Goal: Transaction & Acquisition: Purchase product/service

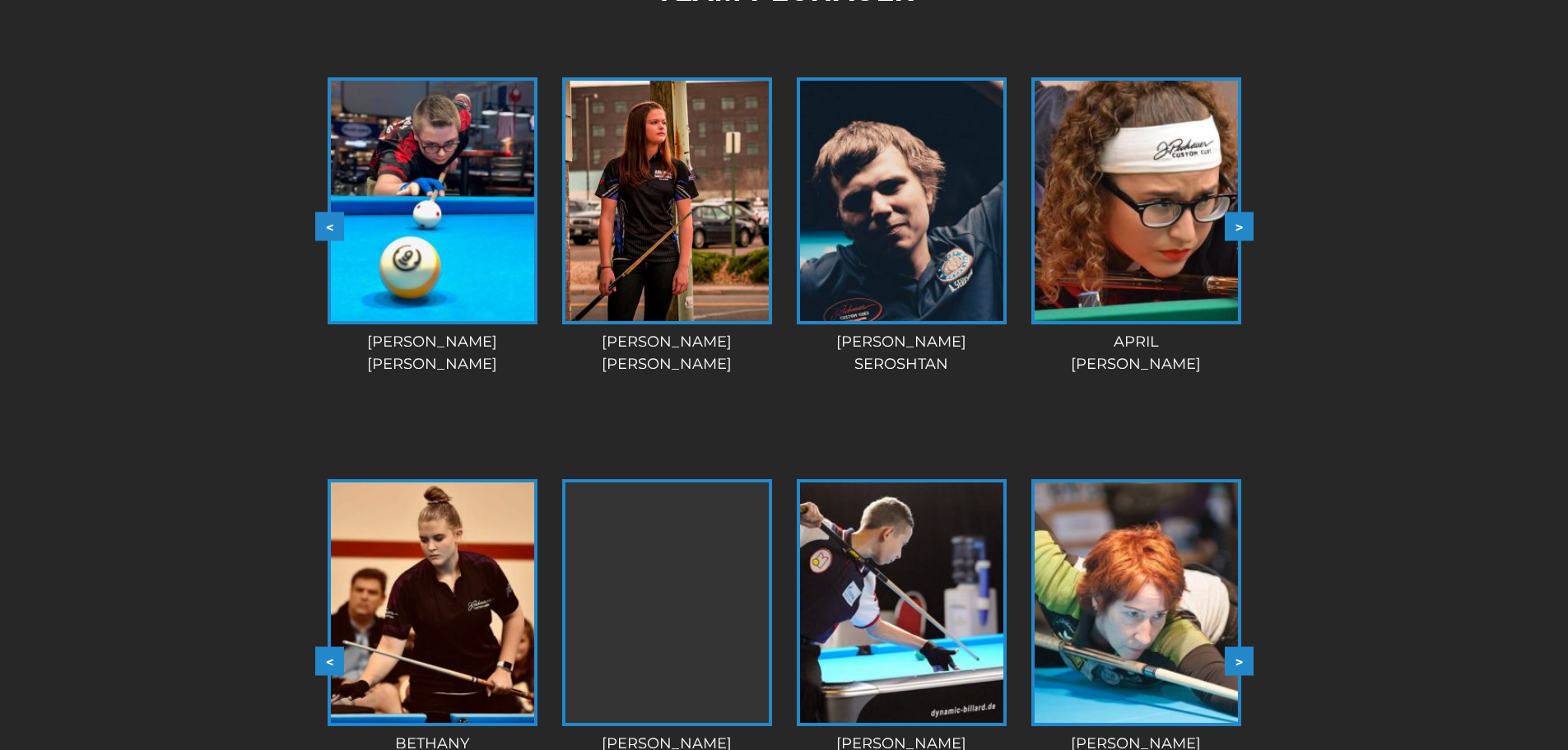
scroll to position [1371, 0]
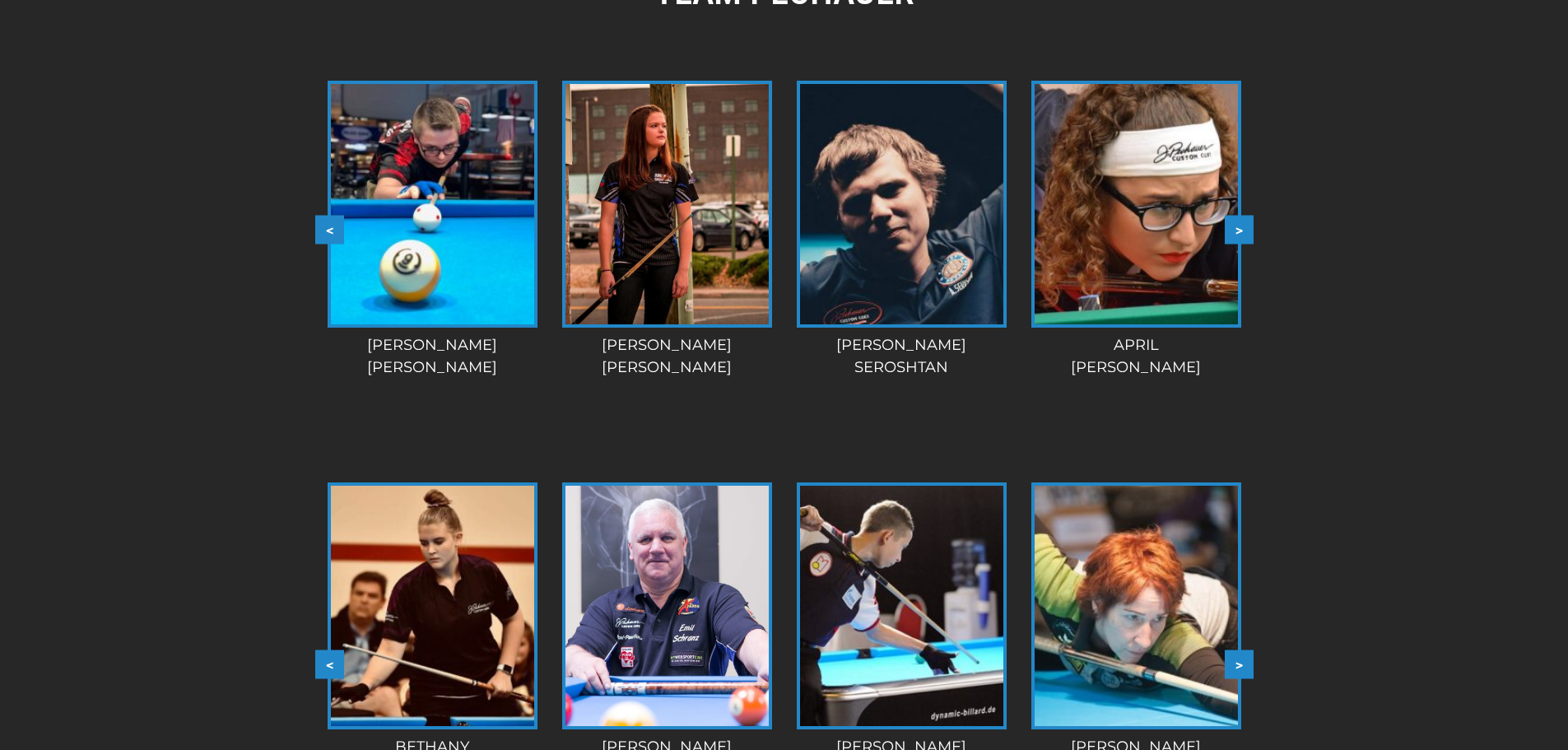
click at [1229, 232] on button ">" at bounding box center [1239, 230] width 29 height 29
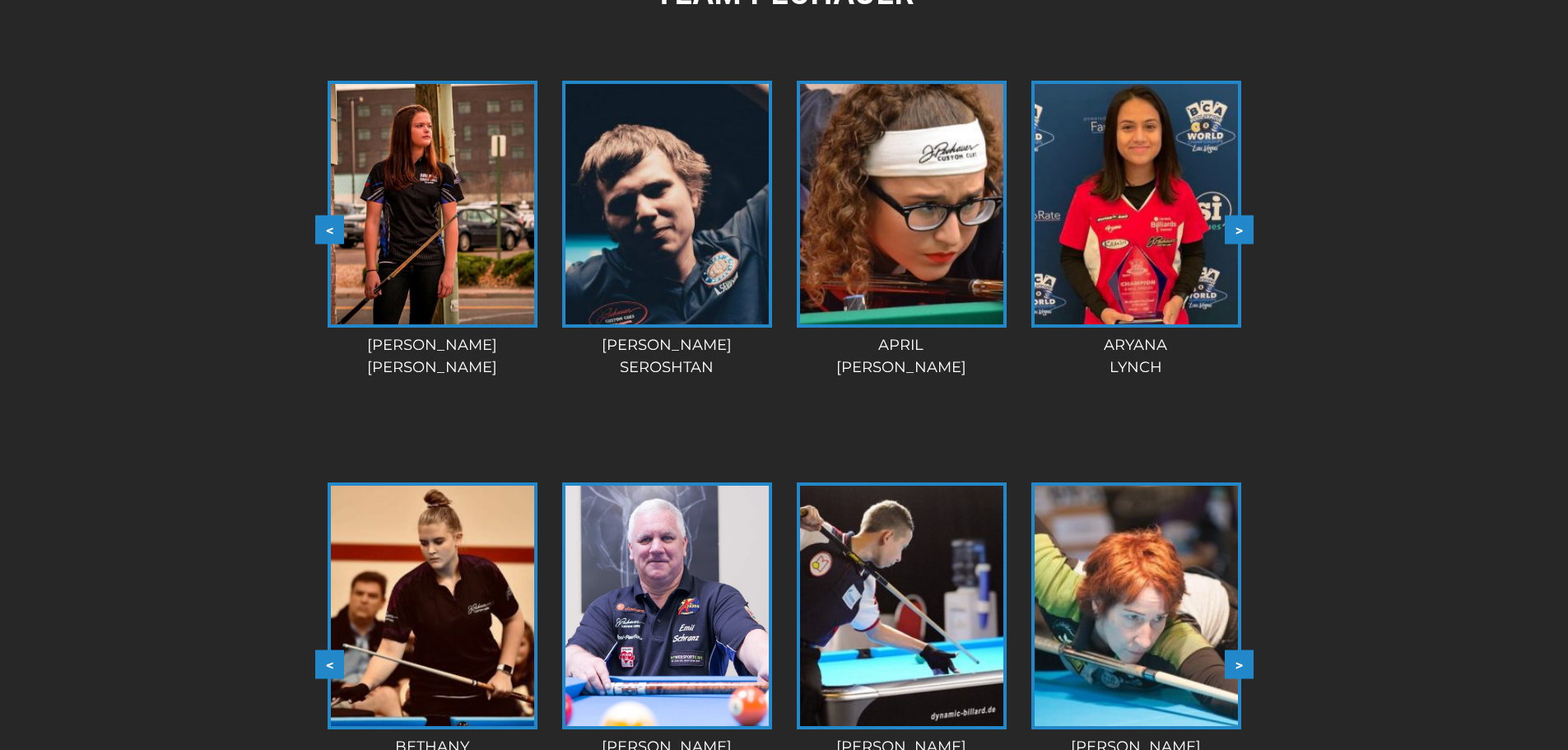
click at [1233, 231] on button ">" at bounding box center [1239, 230] width 29 height 29
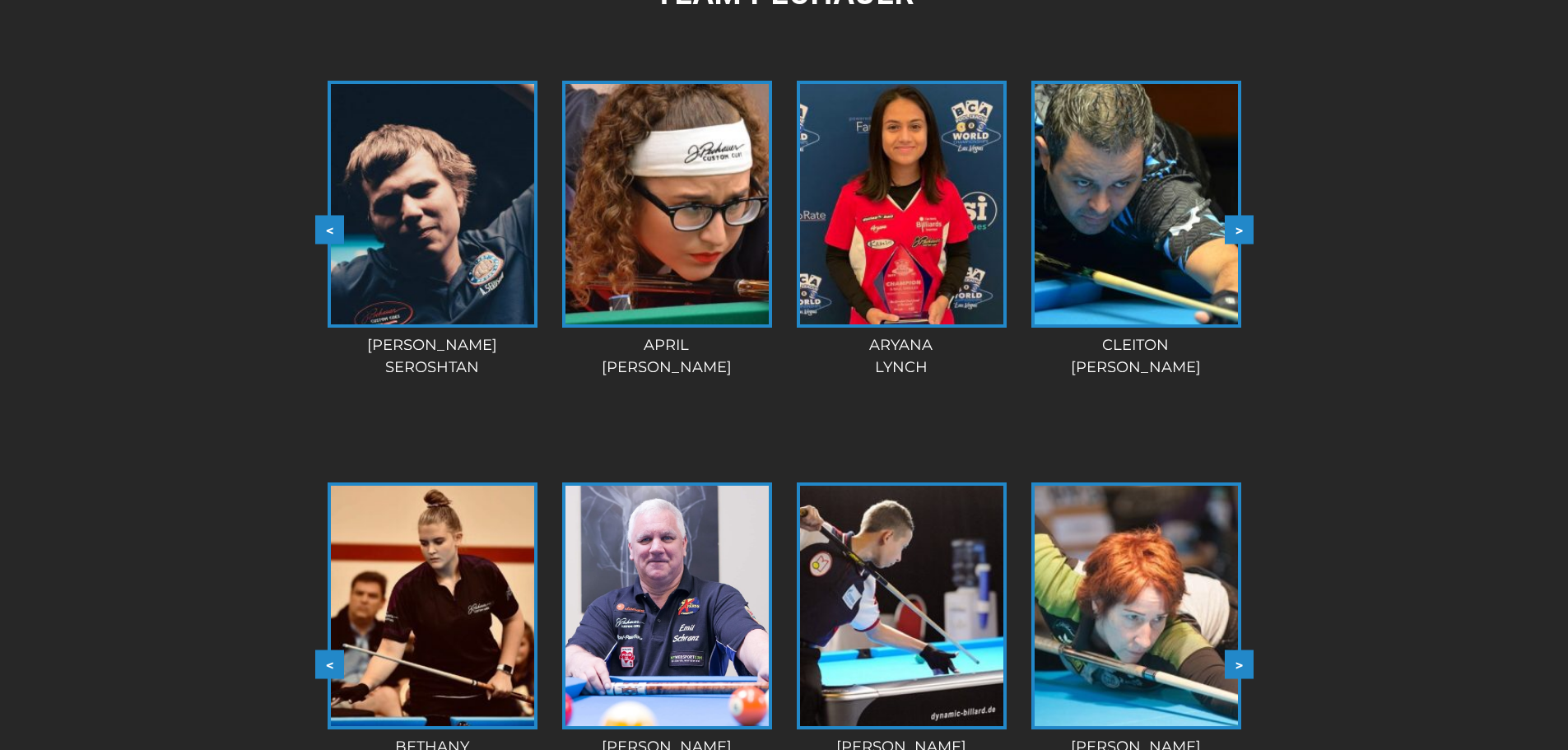
click at [1233, 231] on button ">" at bounding box center [1239, 230] width 29 height 29
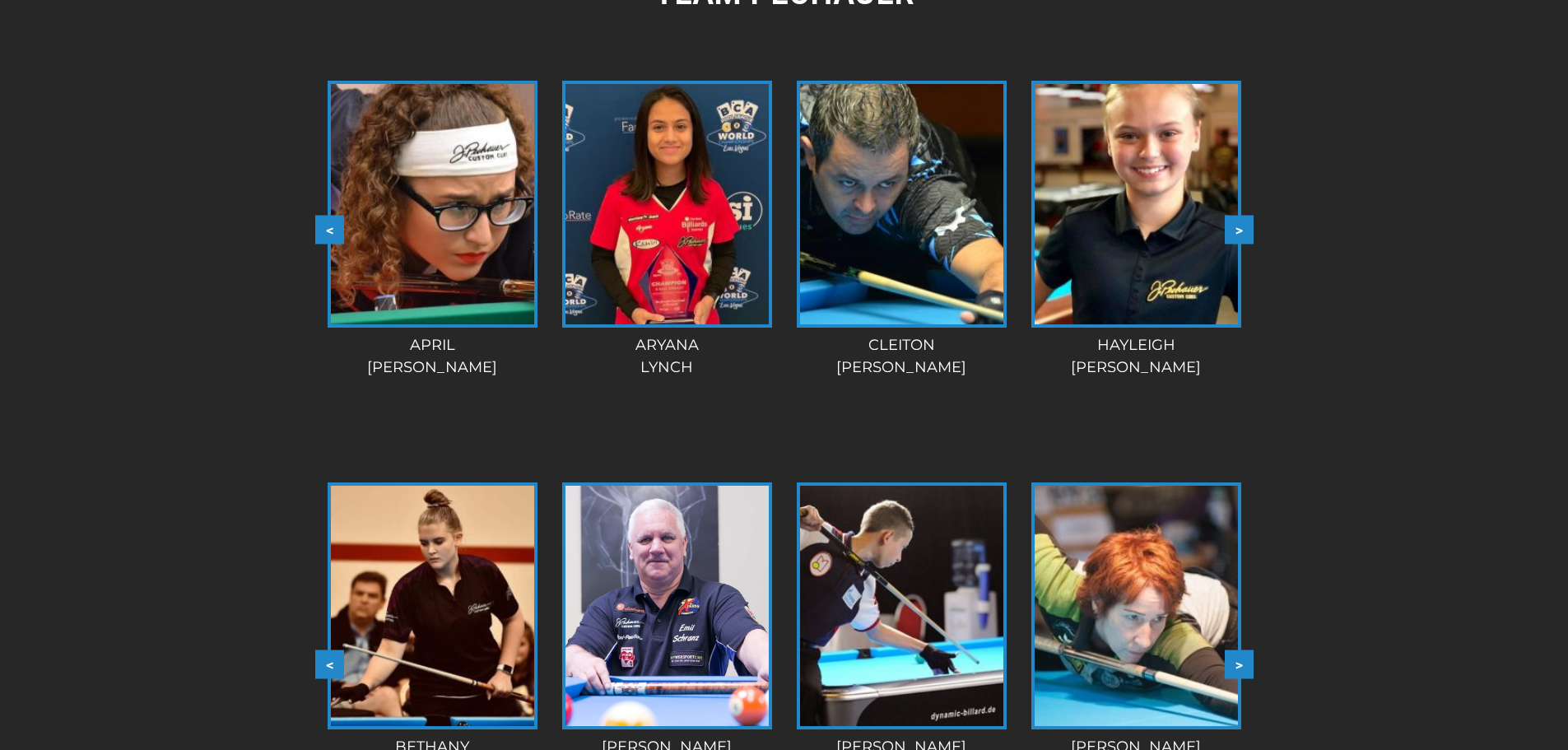
click at [1233, 231] on button ">" at bounding box center [1239, 230] width 29 height 29
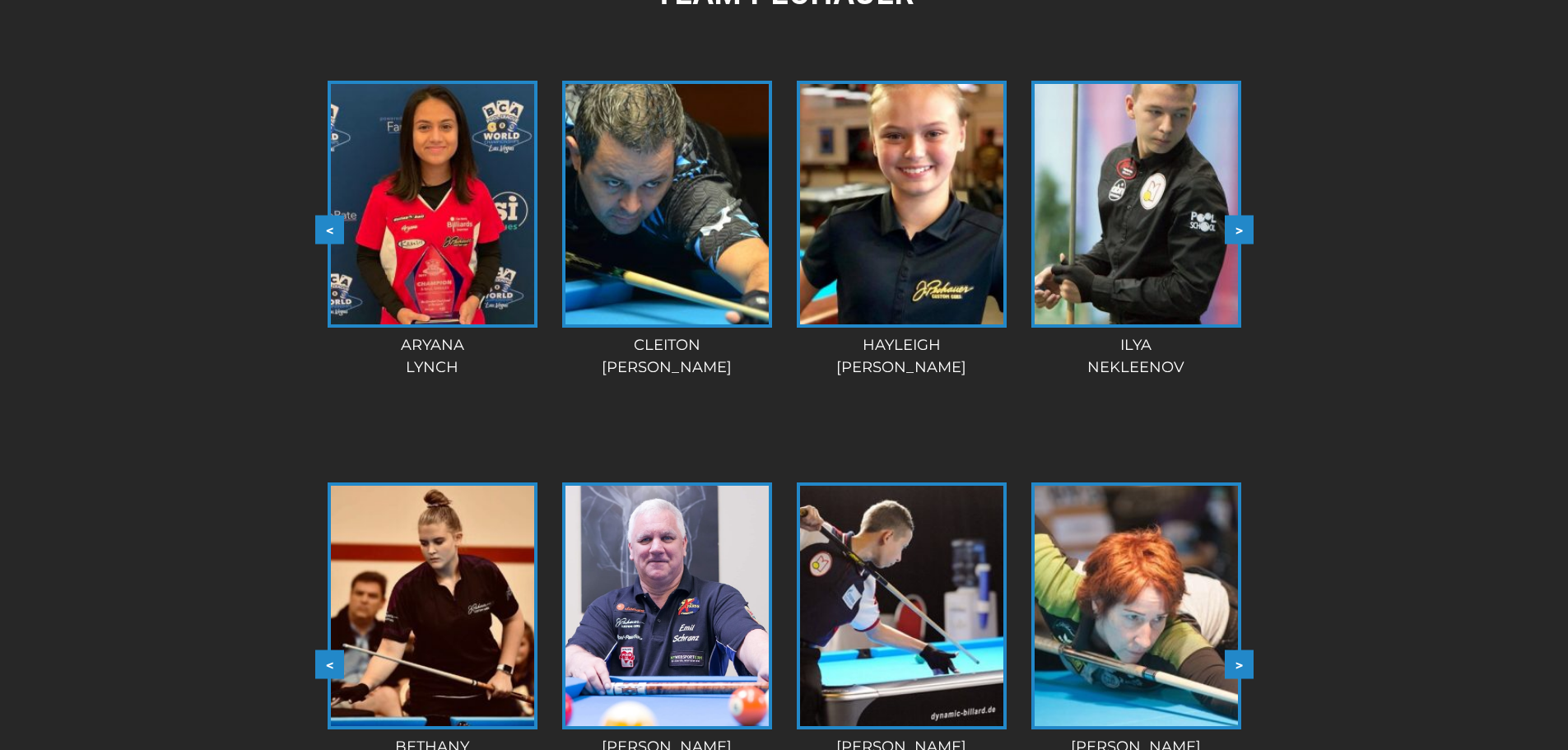
click at [1233, 231] on button ">" at bounding box center [1239, 230] width 29 height 29
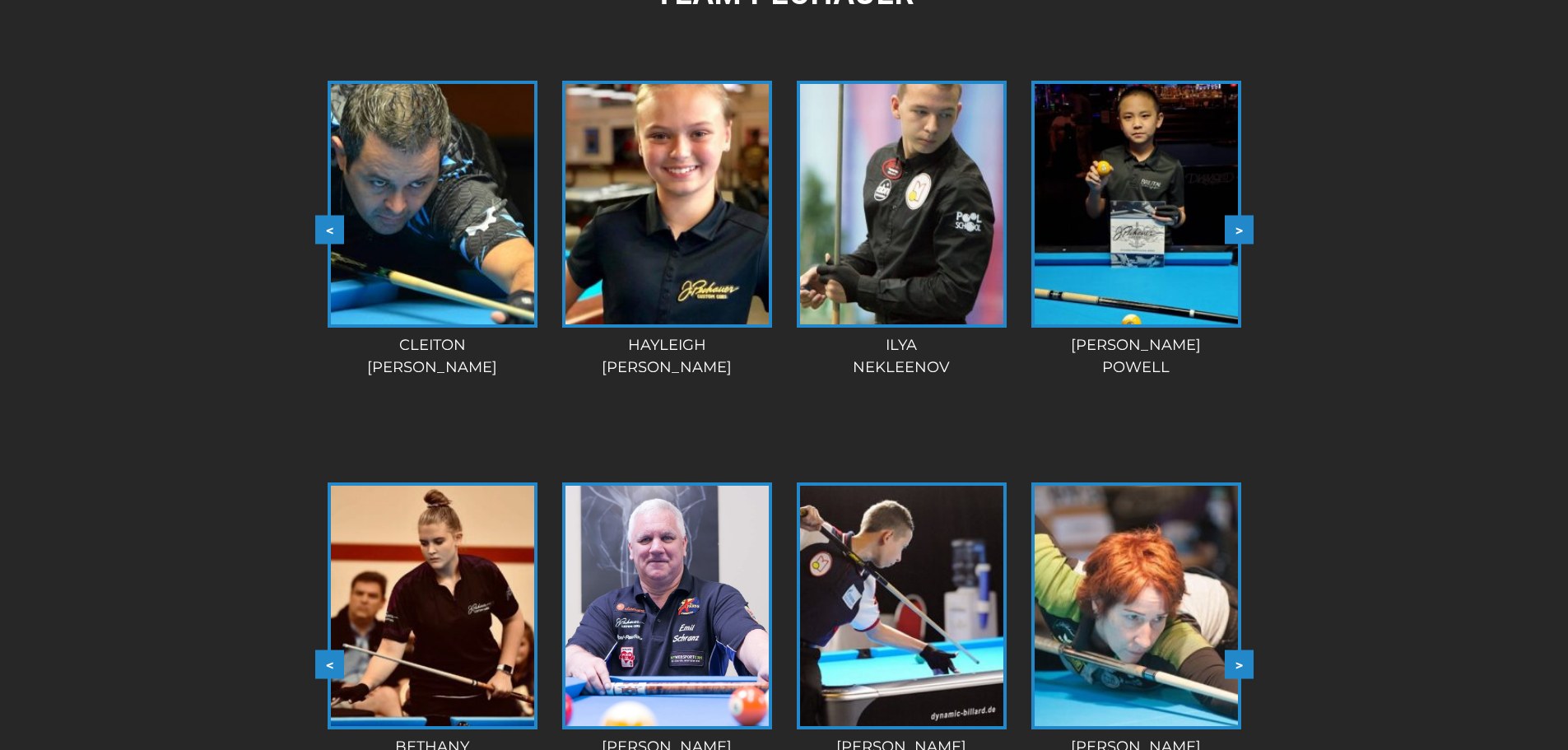
click at [1233, 230] on button ">" at bounding box center [1239, 230] width 29 height 29
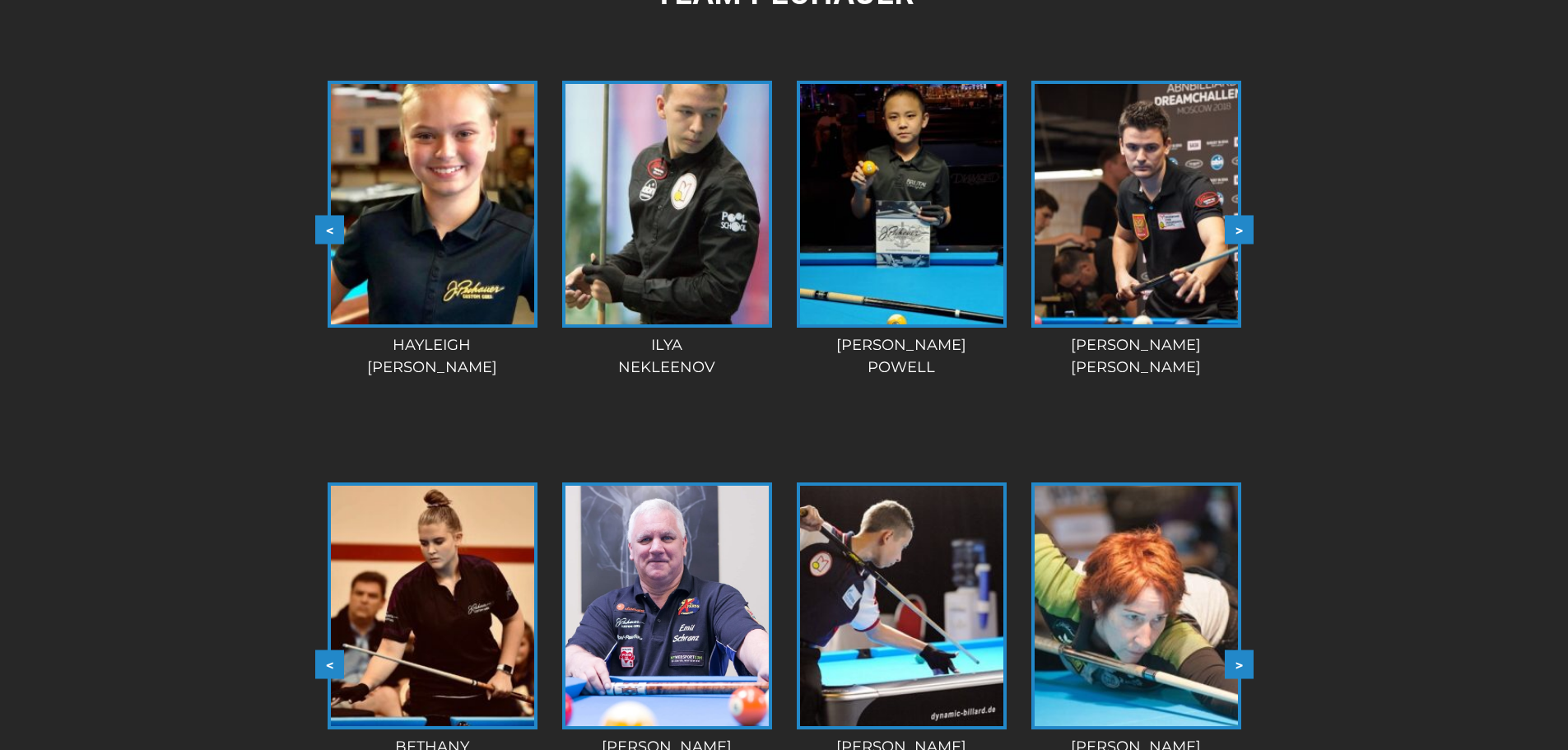
click at [1236, 218] on button ">" at bounding box center [1239, 230] width 29 height 29
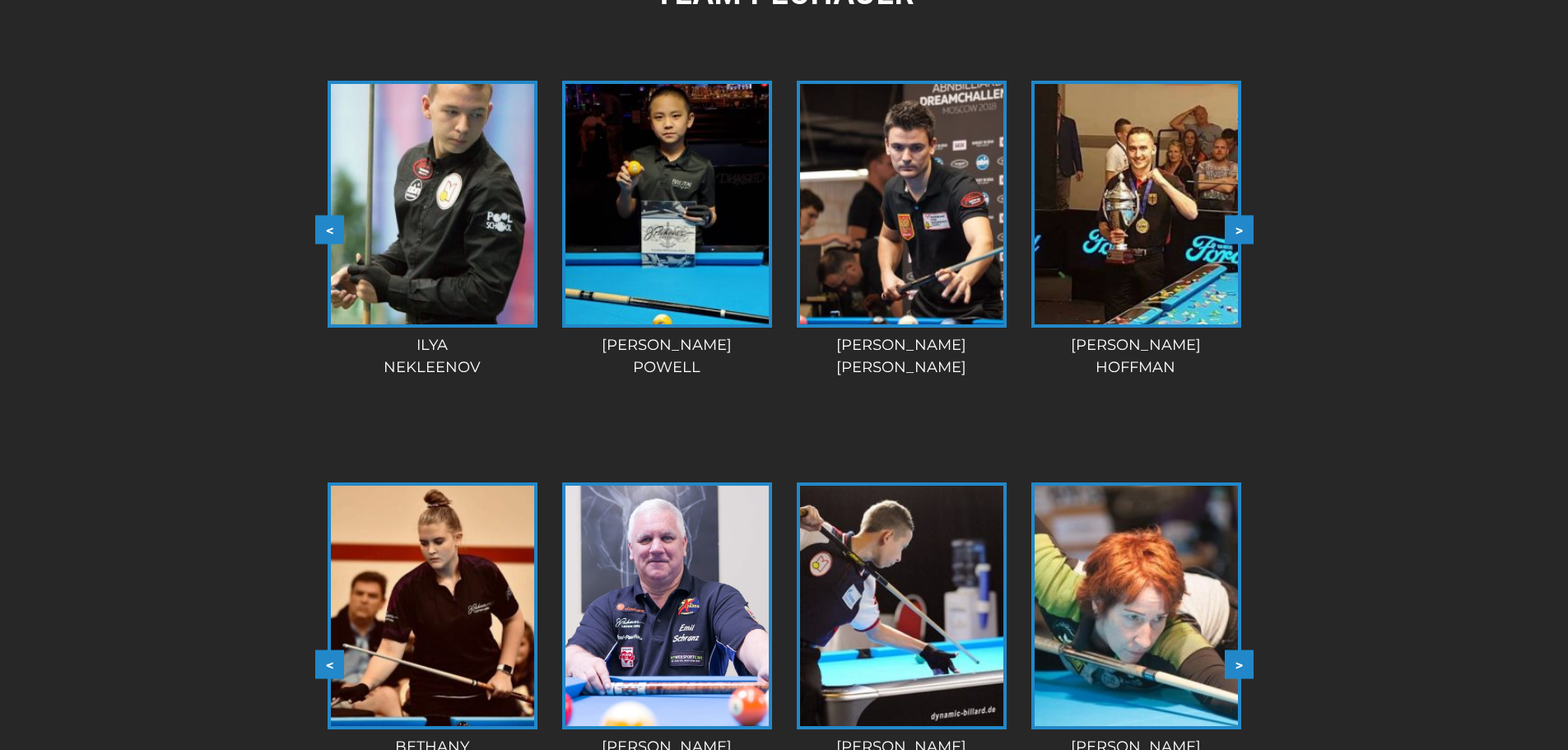
click at [1236, 222] on button ">" at bounding box center [1239, 230] width 29 height 29
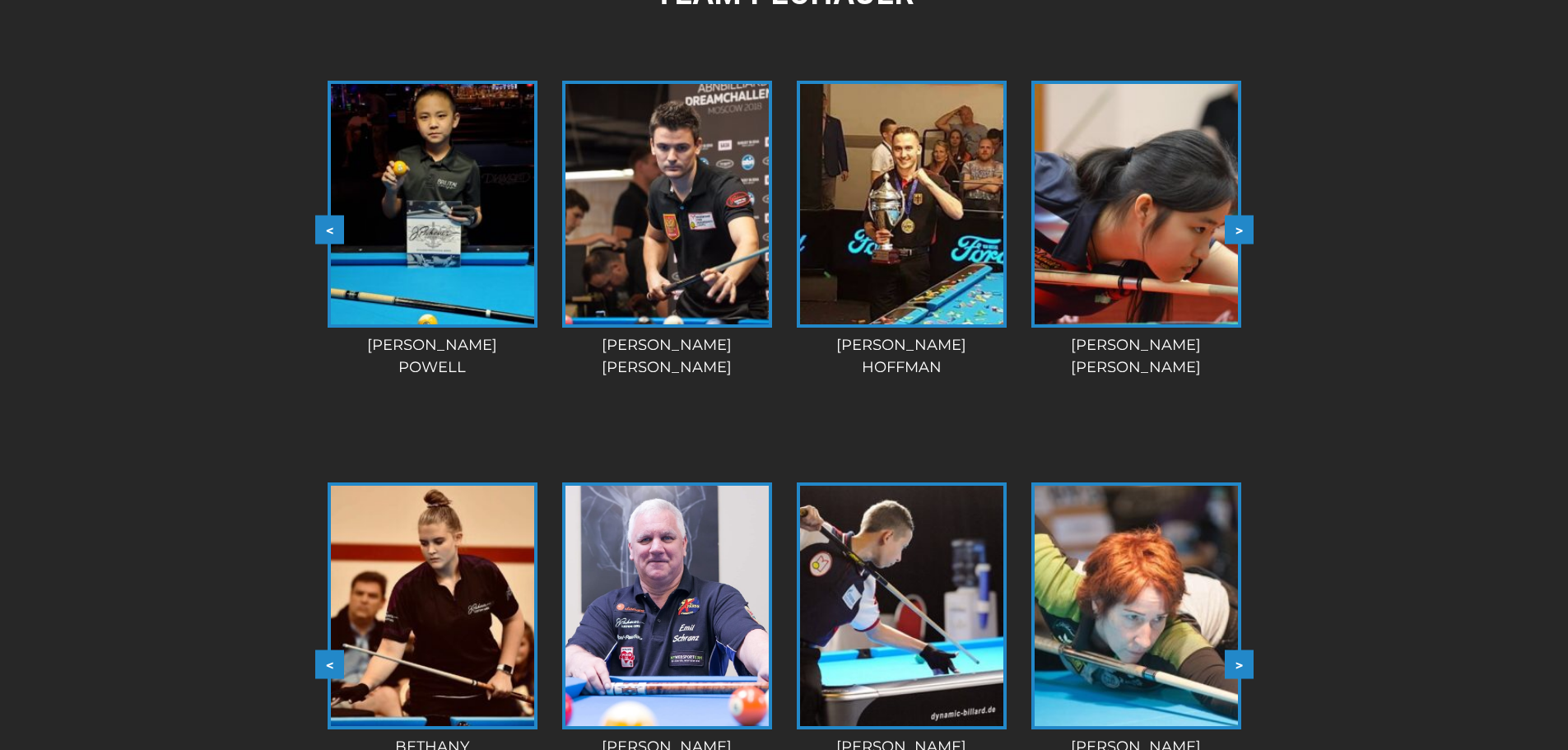
click at [1236, 222] on button ">" at bounding box center [1239, 230] width 29 height 29
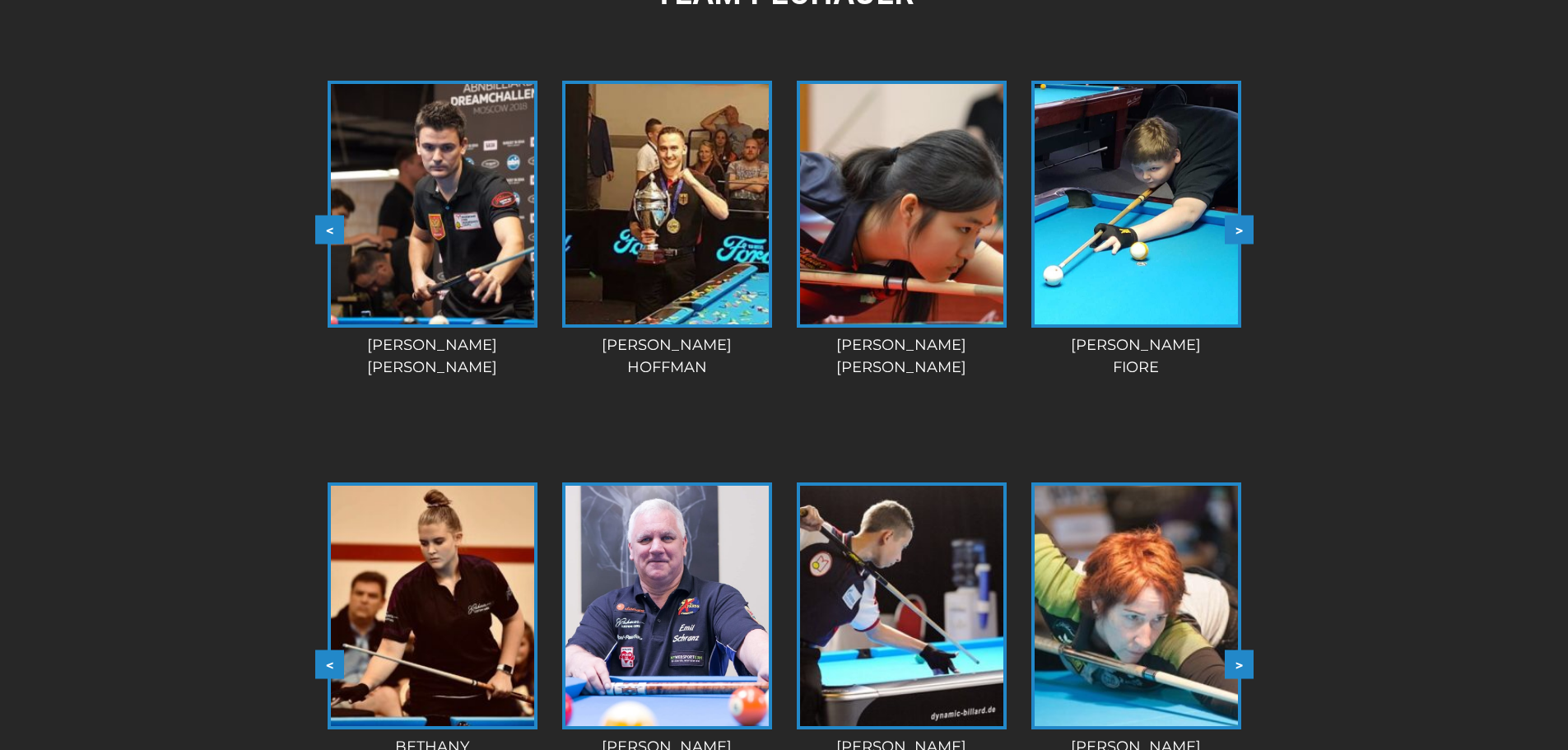
click at [1236, 222] on button ">" at bounding box center [1239, 230] width 29 height 29
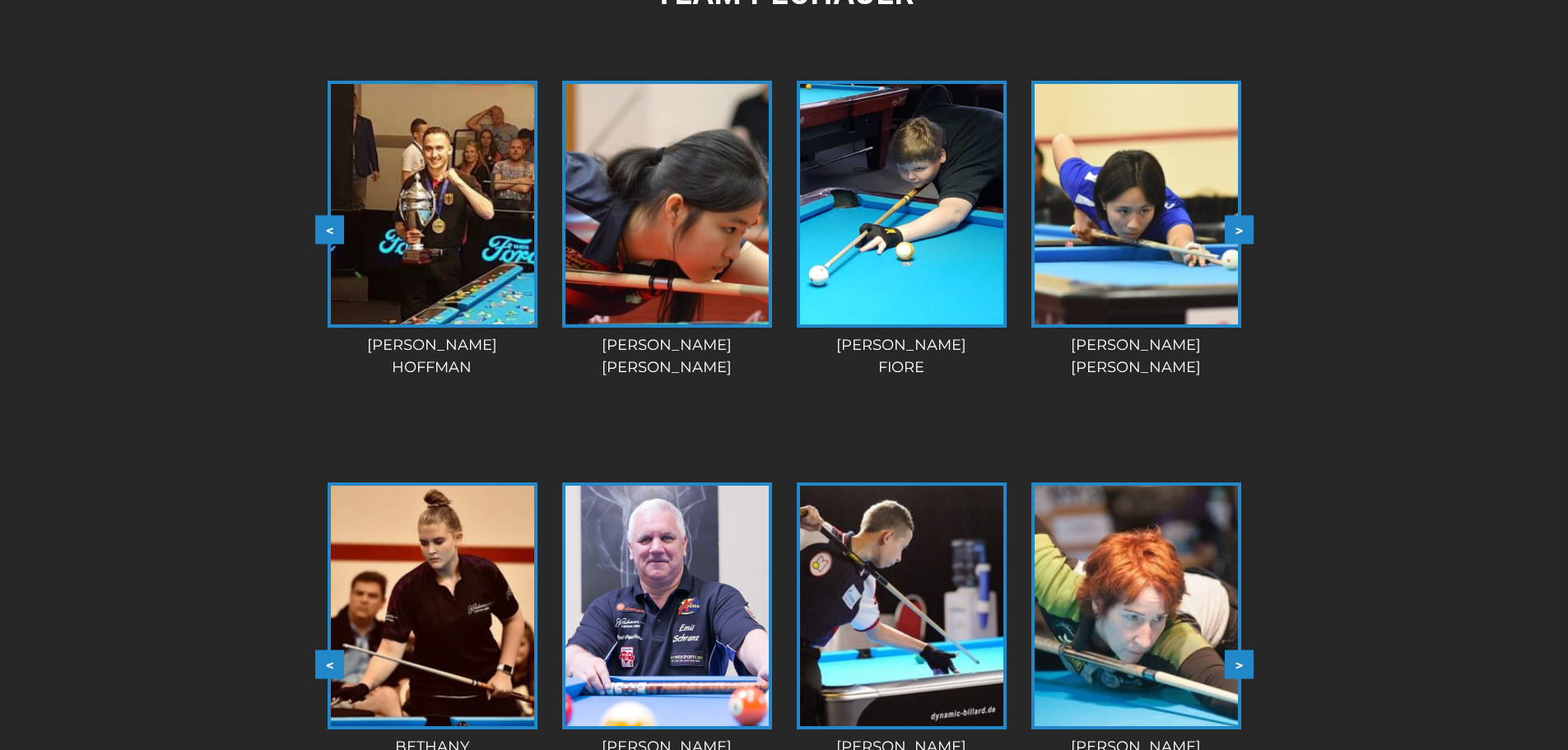
click at [1240, 232] on button ">" at bounding box center [1239, 230] width 29 height 29
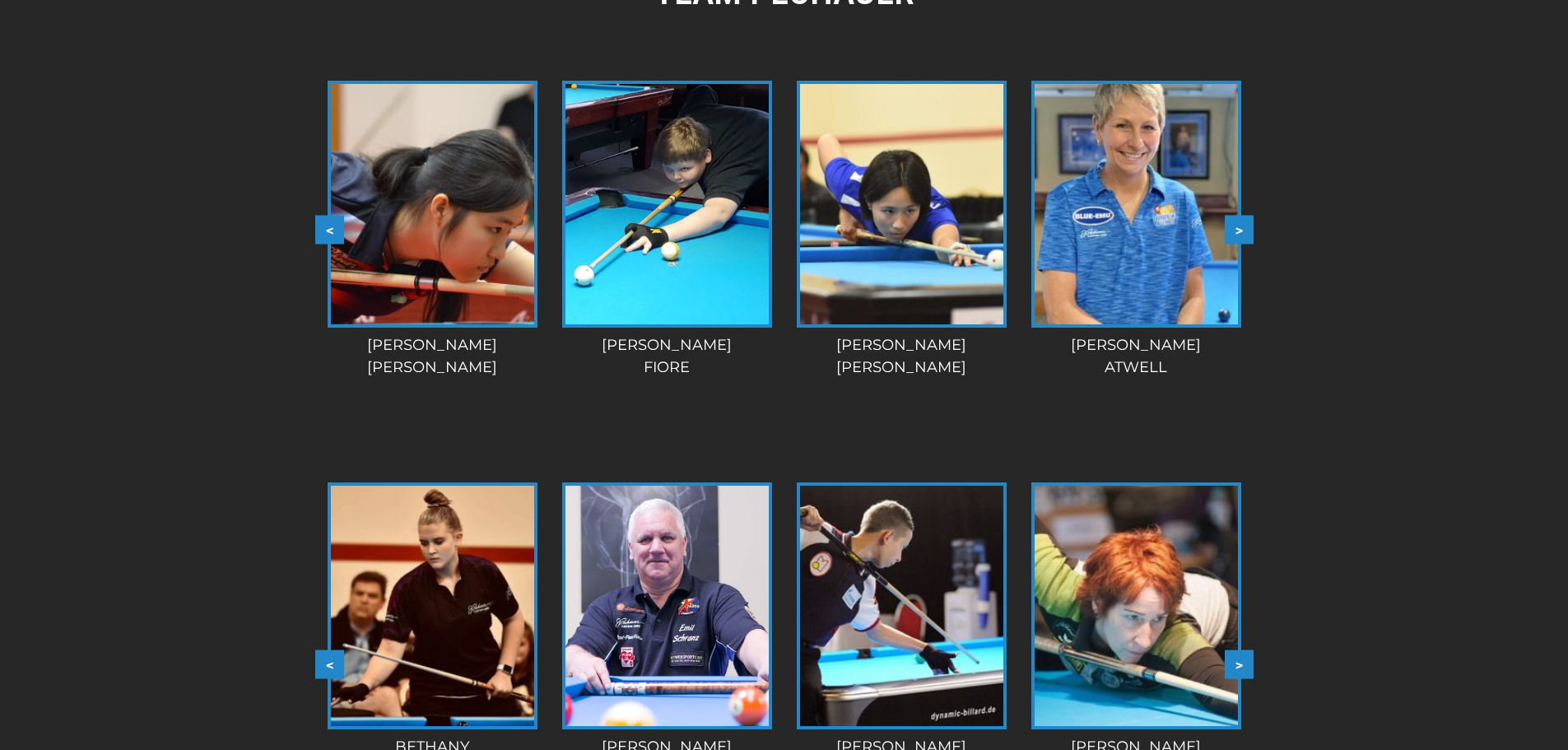
click at [1243, 226] on button ">" at bounding box center [1239, 230] width 29 height 29
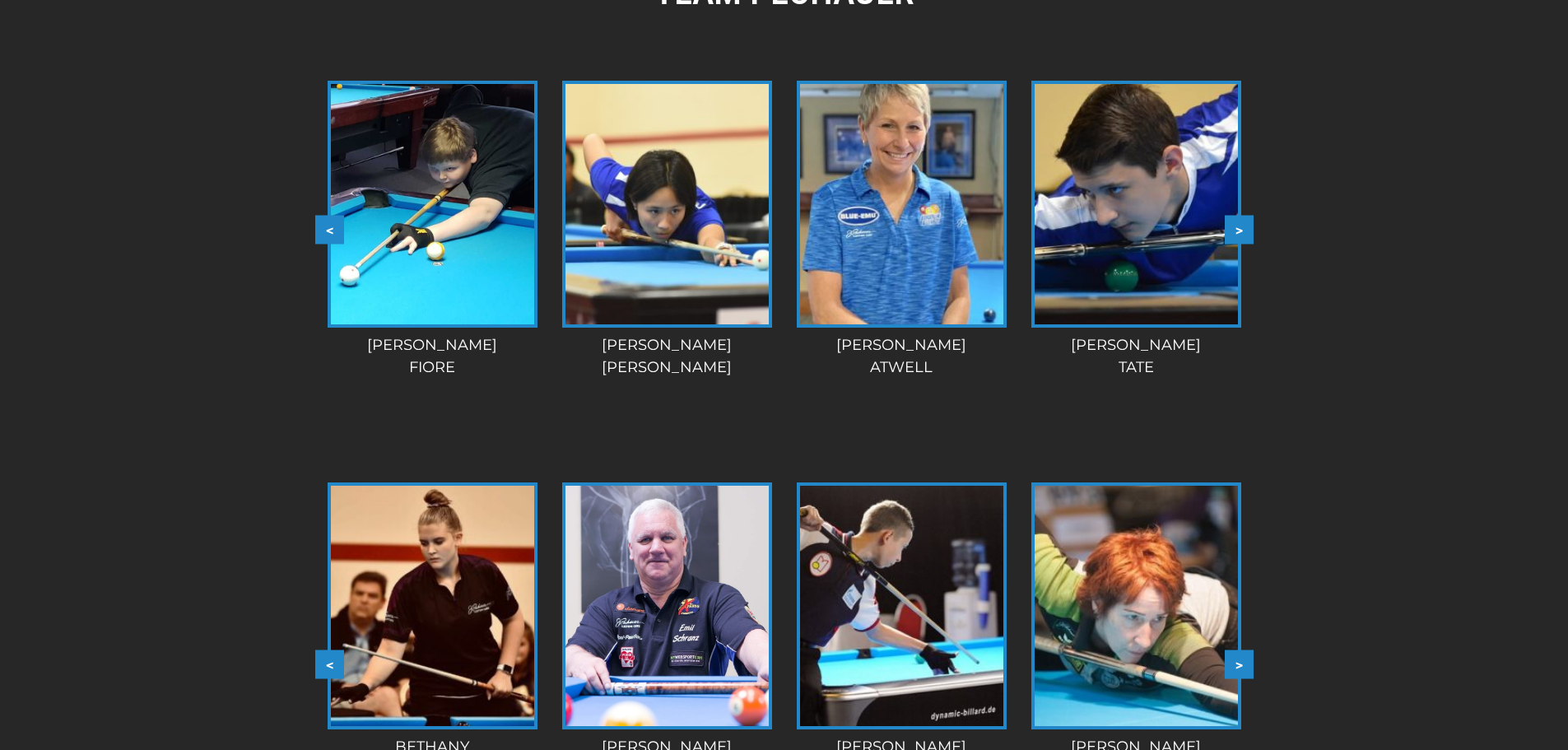
click at [1244, 226] on button ">" at bounding box center [1239, 230] width 29 height 29
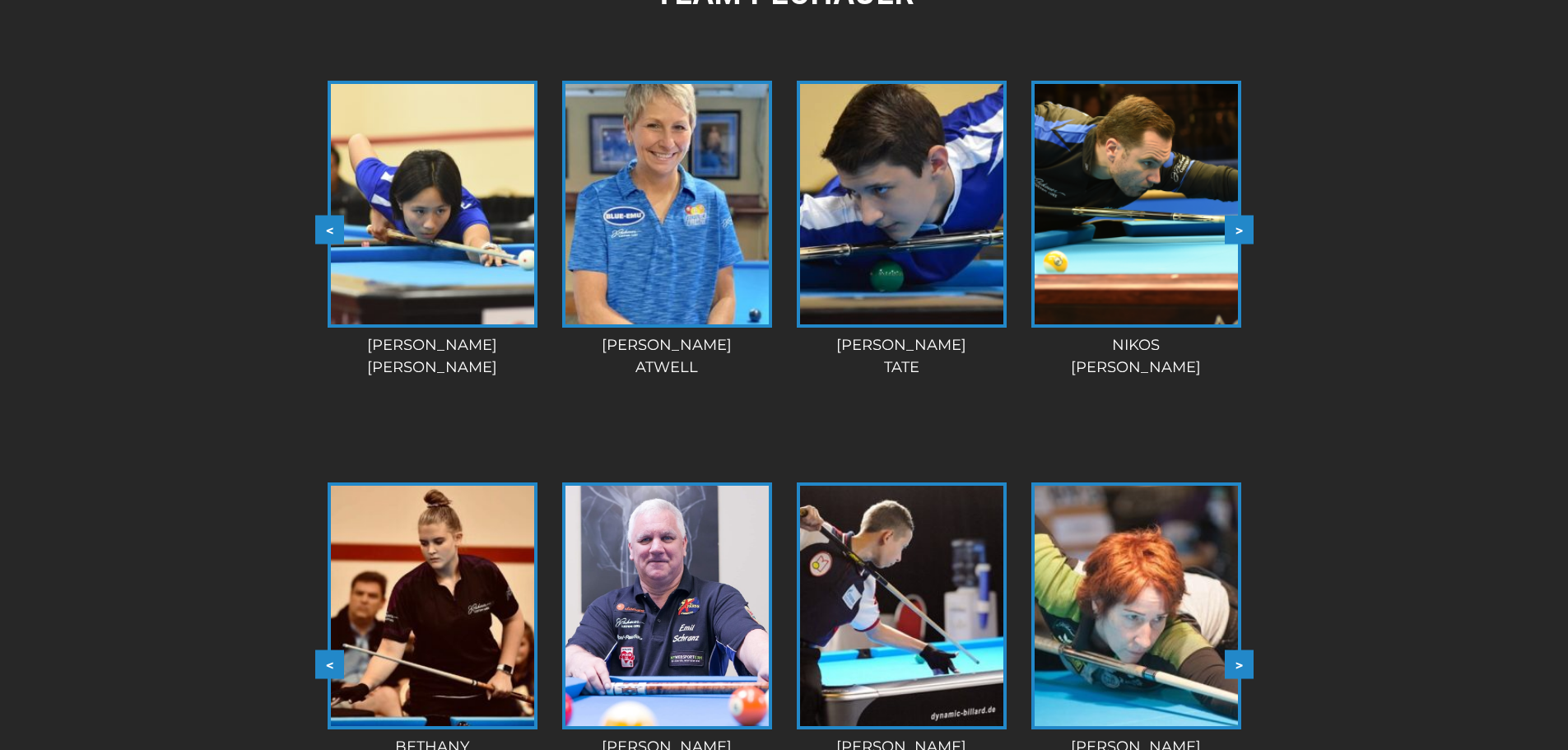
click at [1244, 226] on button ">" at bounding box center [1239, 230] width 29 height 29
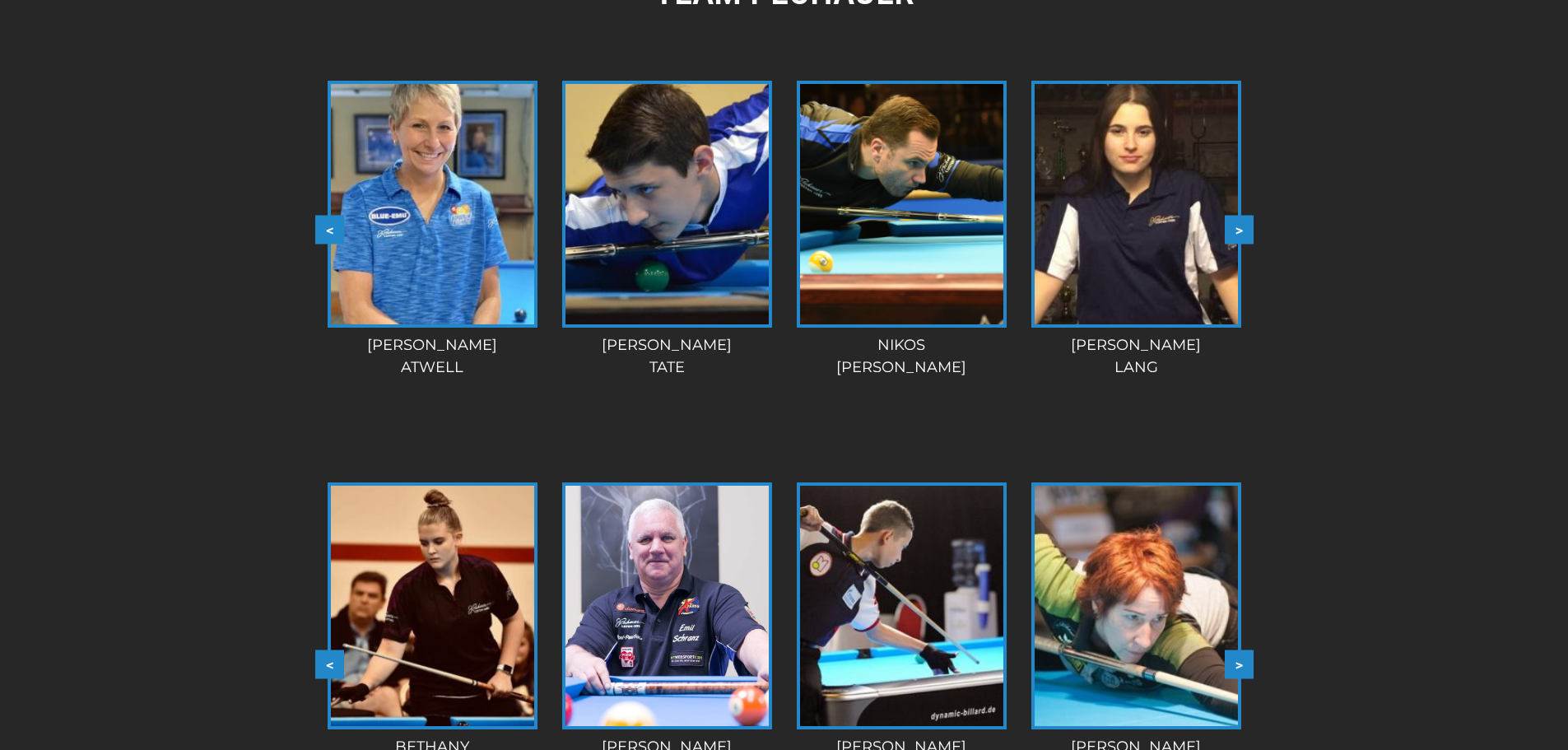
click at [1244, 226] on button ">" at bounding box center [1239, 230] width 29 height 29
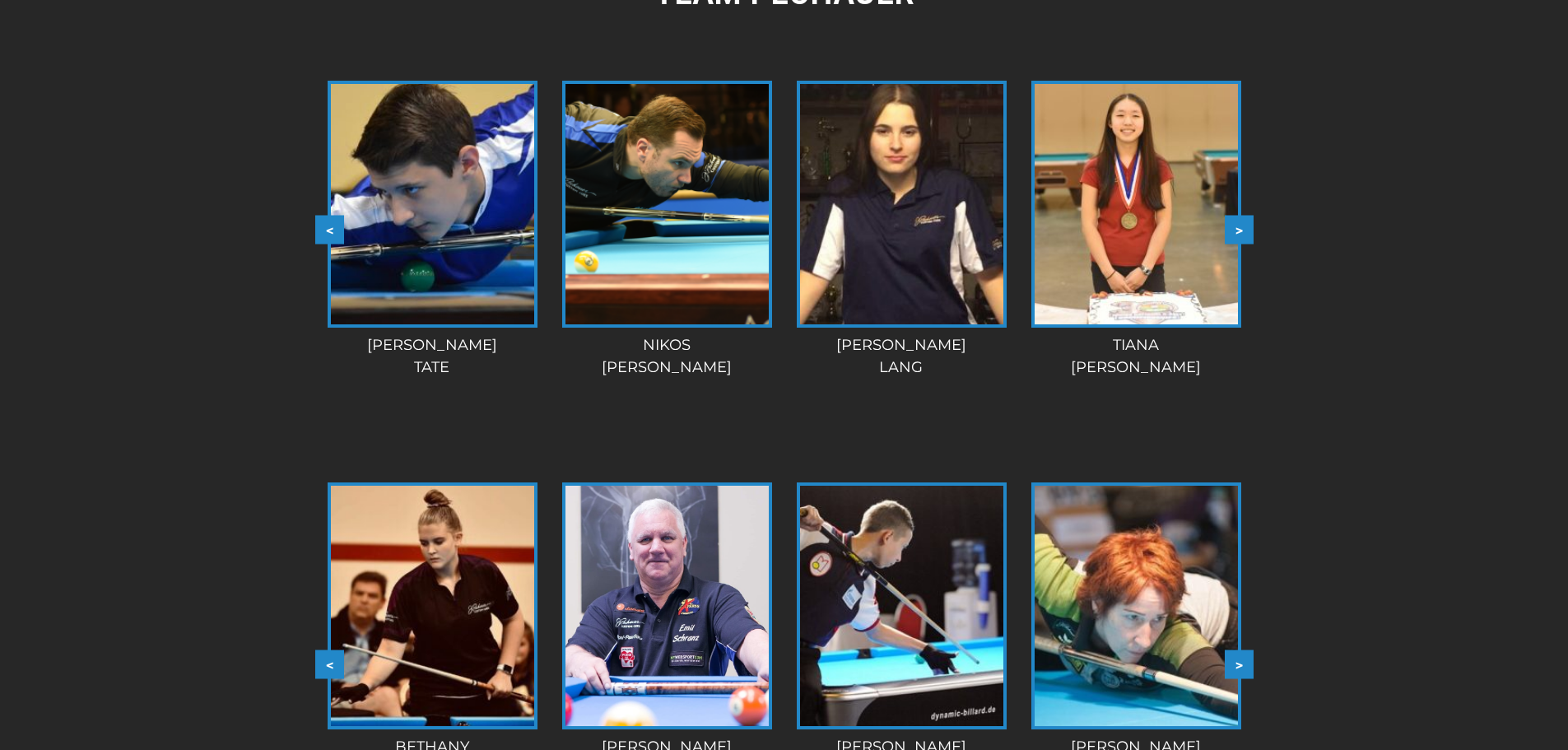
click at [1244, 226] on button ">" at bounding box center [1239, 230] width 29 height 29
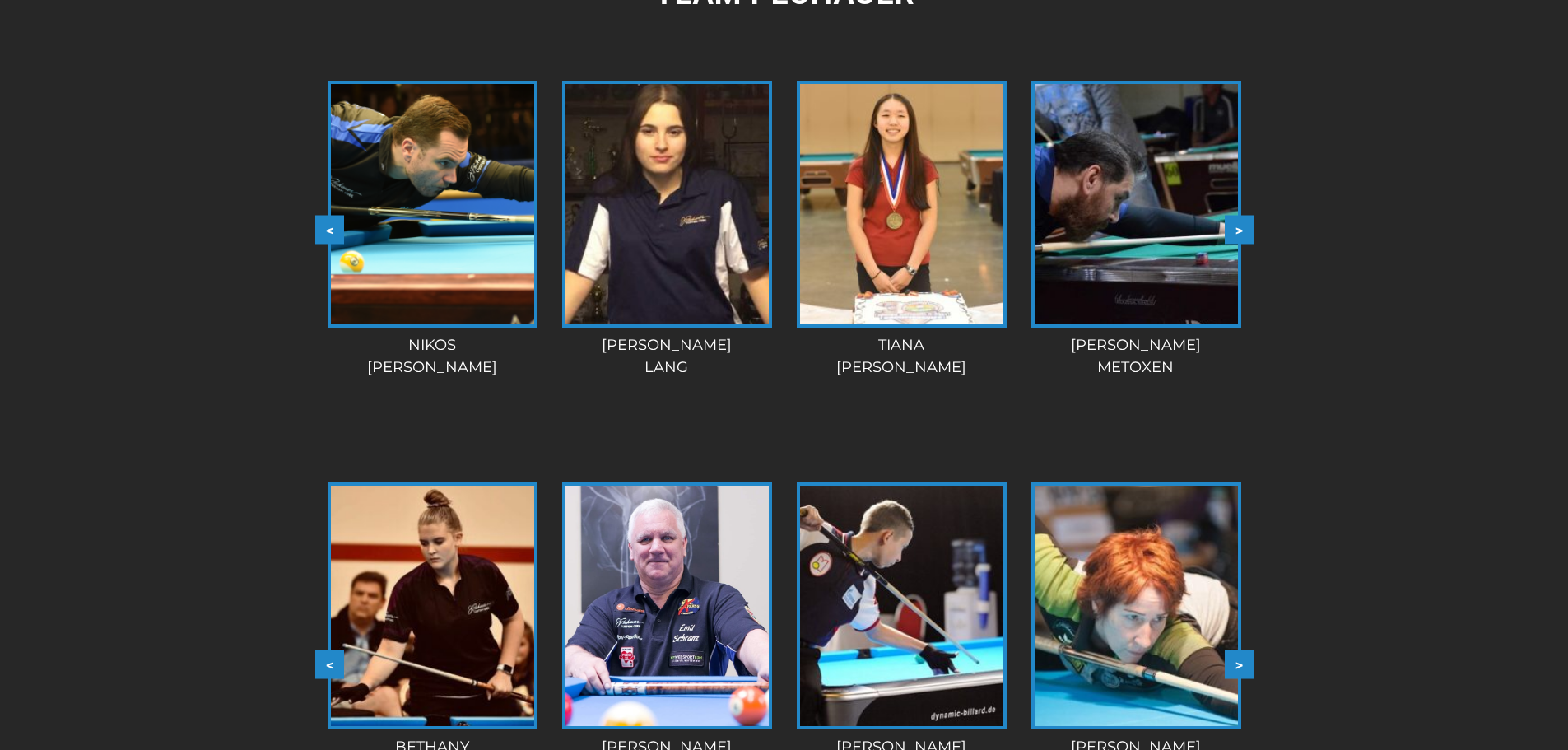
click at [1244, 226] on button ">" at bounding box center [1239, 230] width 29 height 29
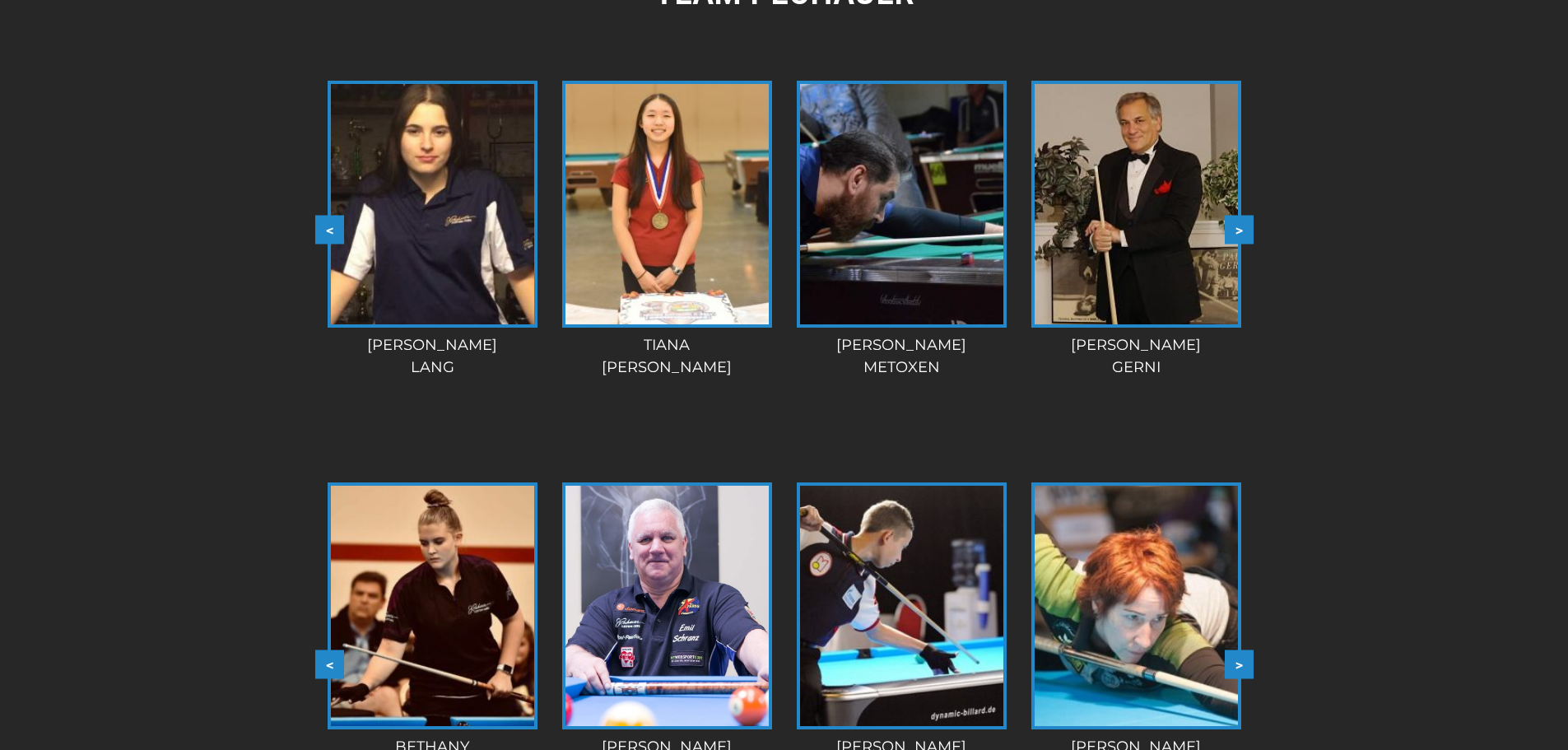
click at [1244, 226] on button ">" at bounding box center [1239, 230] width 29 height 29
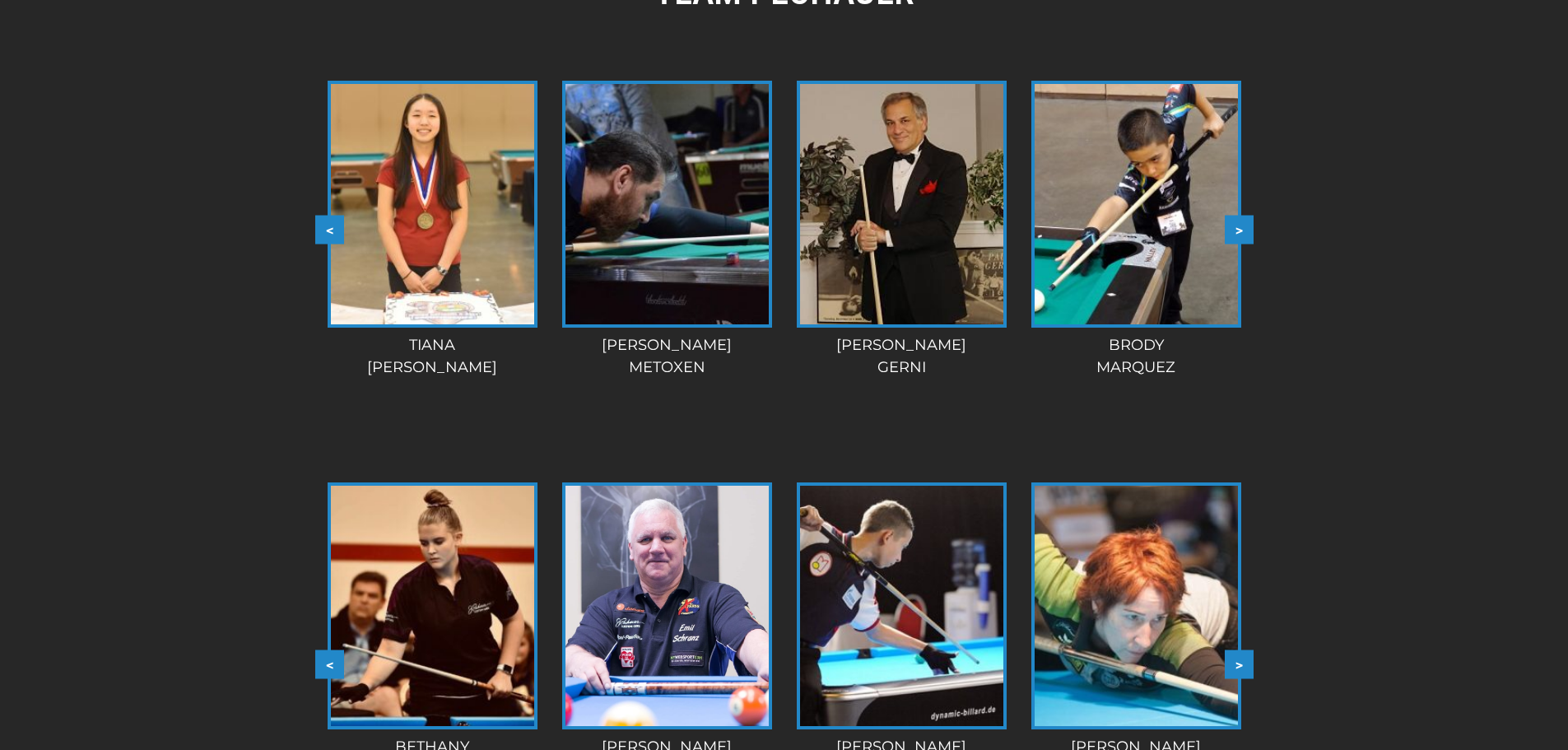
click at [1244, 226] on button ">" at bounding box center [1239, 230] width 29 height 29
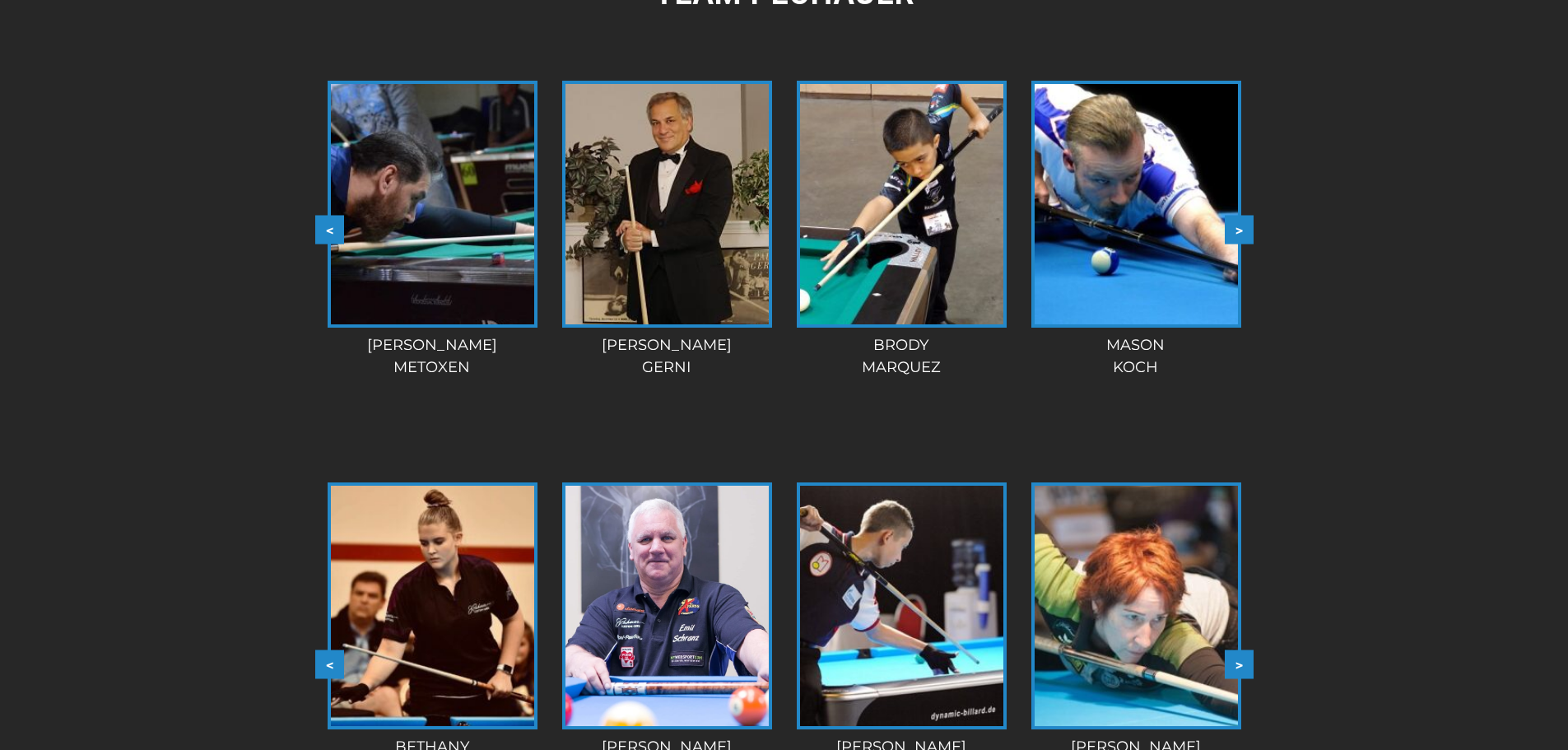
click at [1244, 226] on button ">" at bounding box center [1239, 230] width 29 height 29
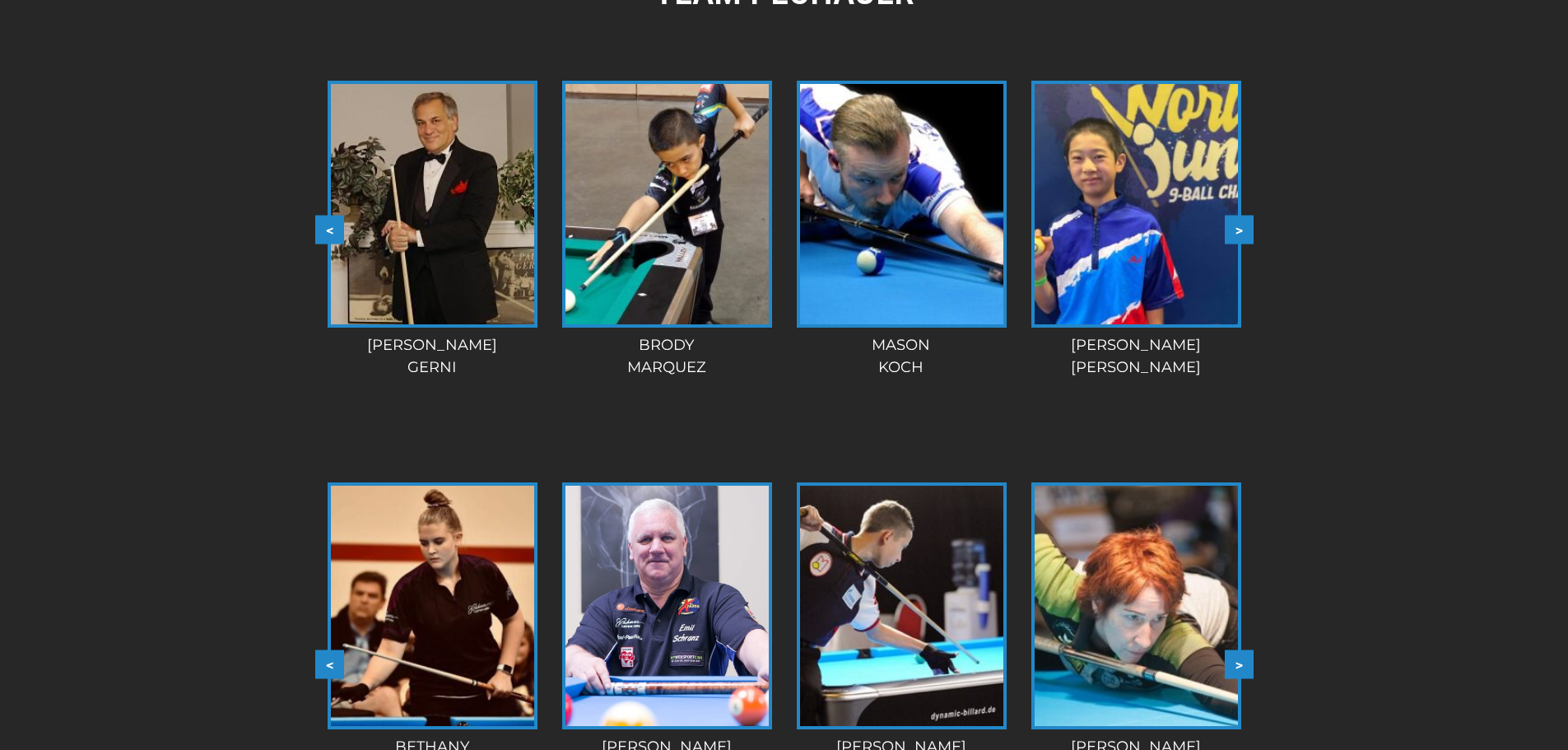
click at [1241, 235] on button ">" at bounding box center [1239, 230] width 29 height 29
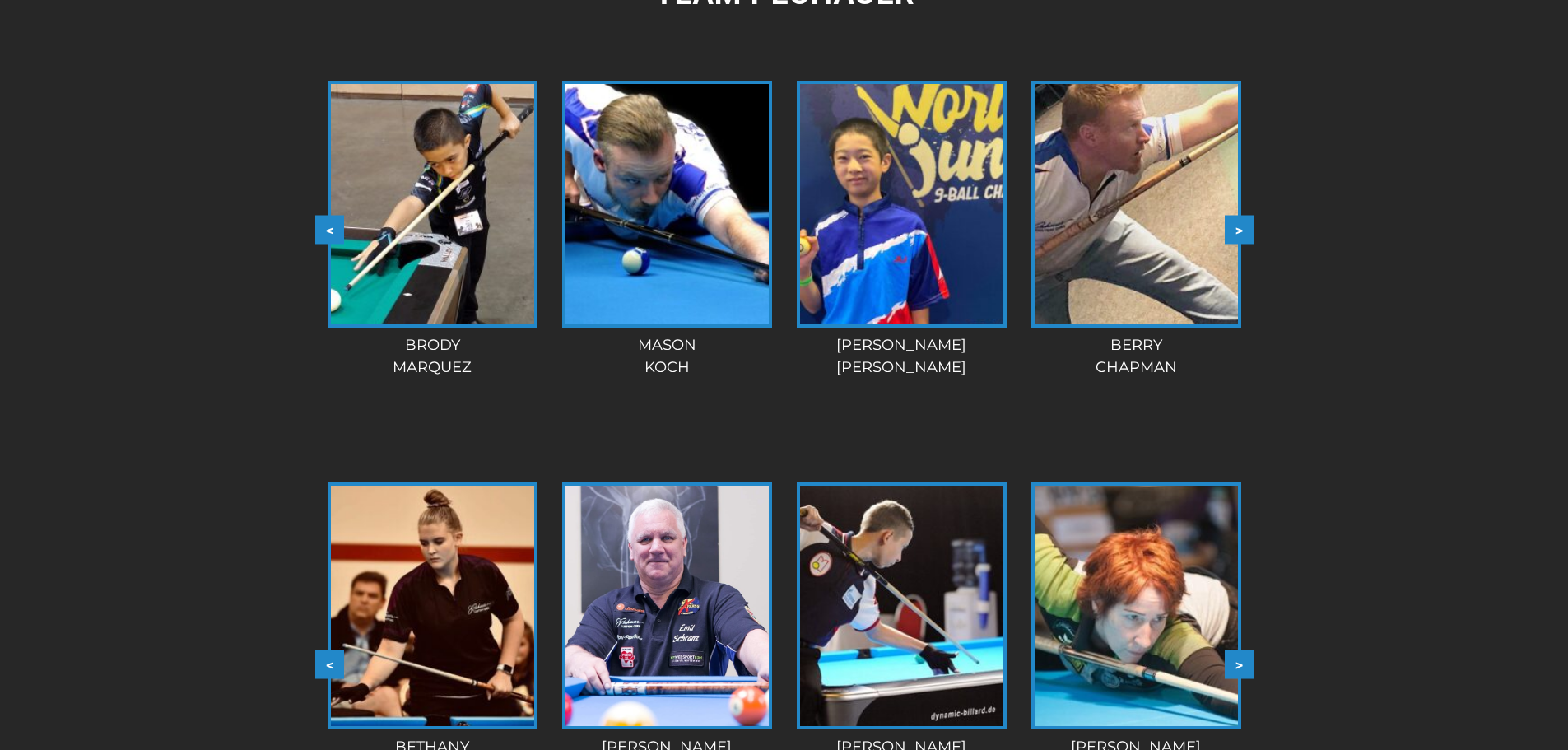
click at [1241, 234] on button ">" at bounding box center [1239, 230] width 29 height 29
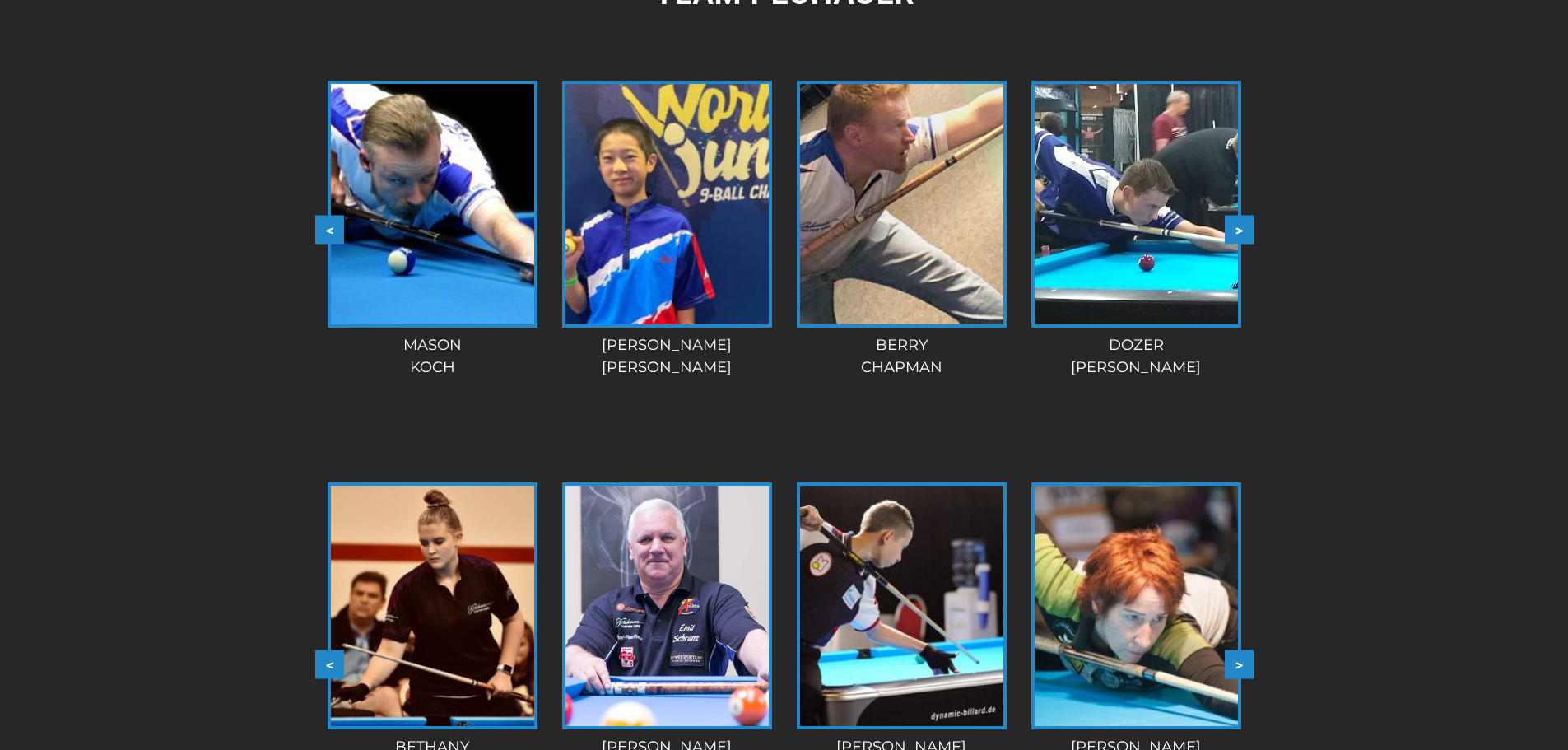
click at [1227, 232] on button ">" at bounding box center [1239, 230] width 29 height 29
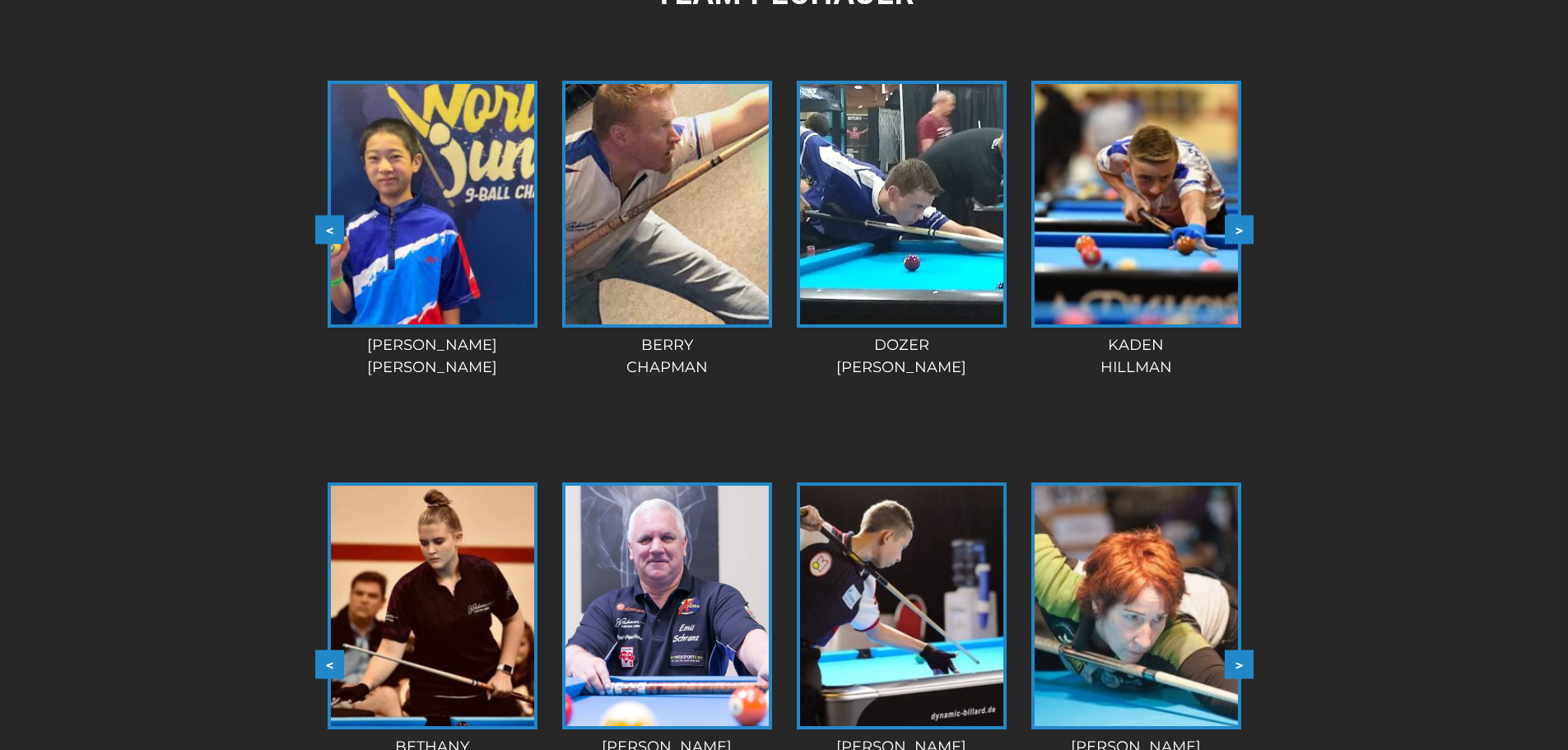
click at [1240, 234] on button ">" at bounding box center [1239, 230] width 29 height 29
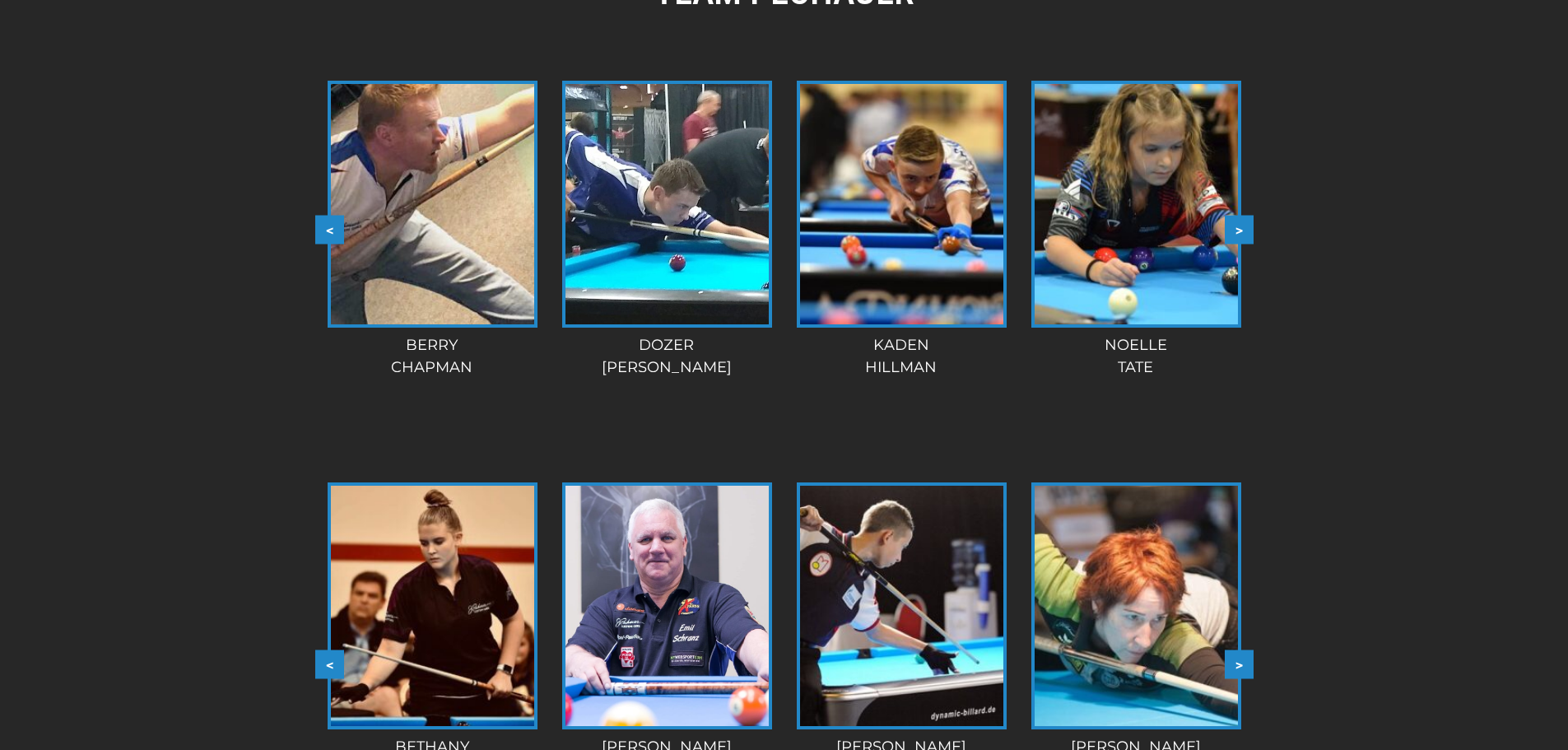
click at [1250, 234] on button ">" at bounding box center [1239, 230] width 29 height 29
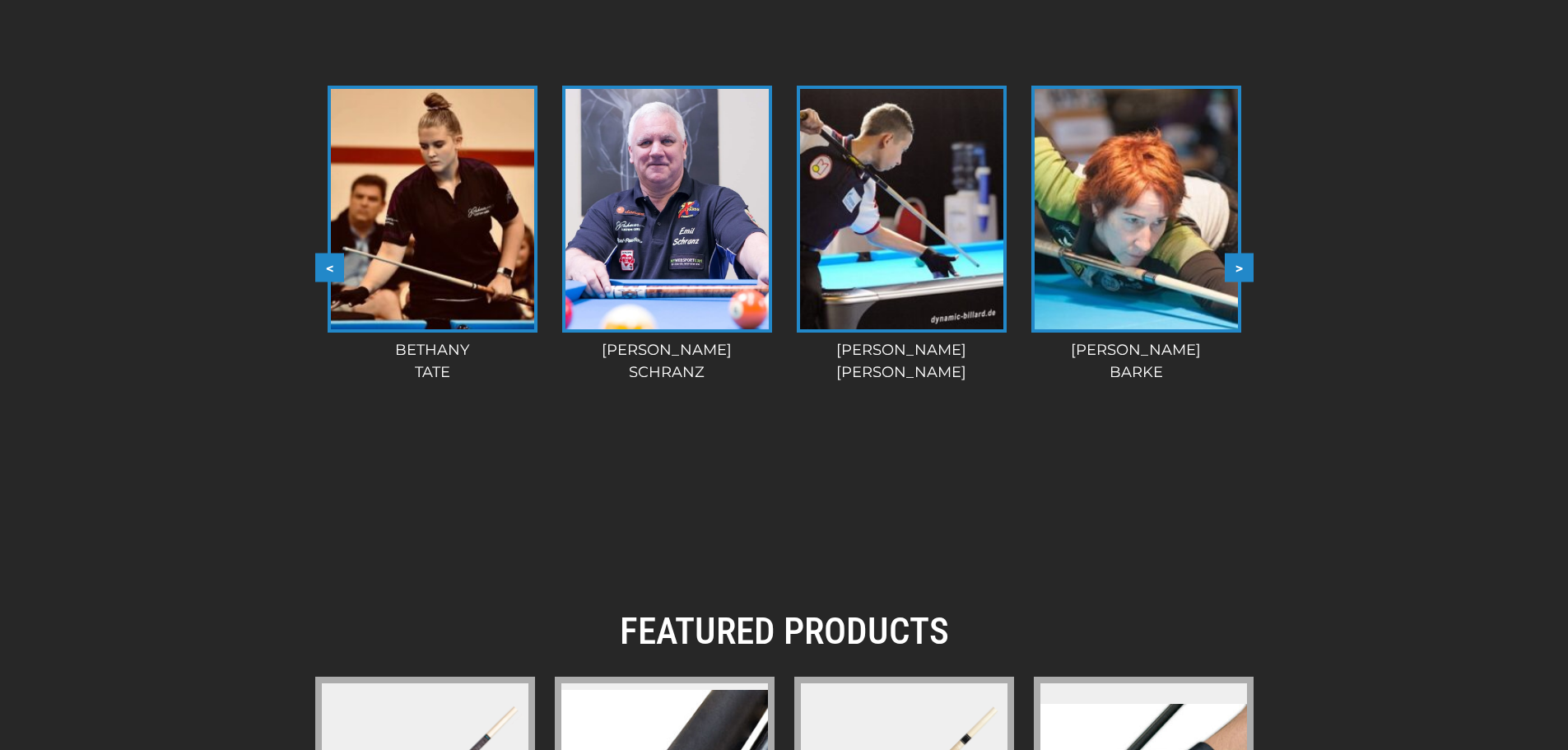
scroll to position [1869, 0]
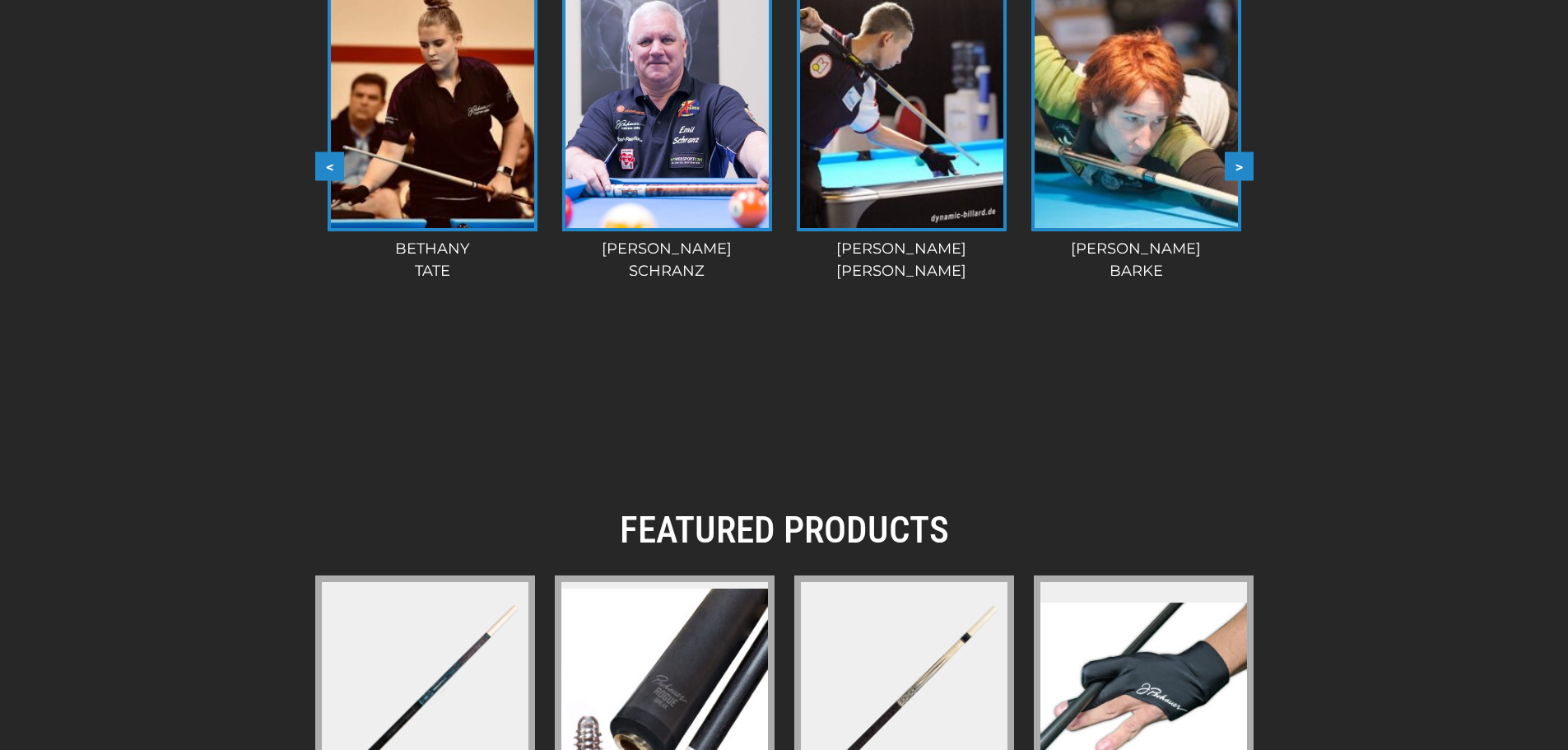
click at [1241, 159] on button ">" at bounding box center [1239, 167] width 29 height 29
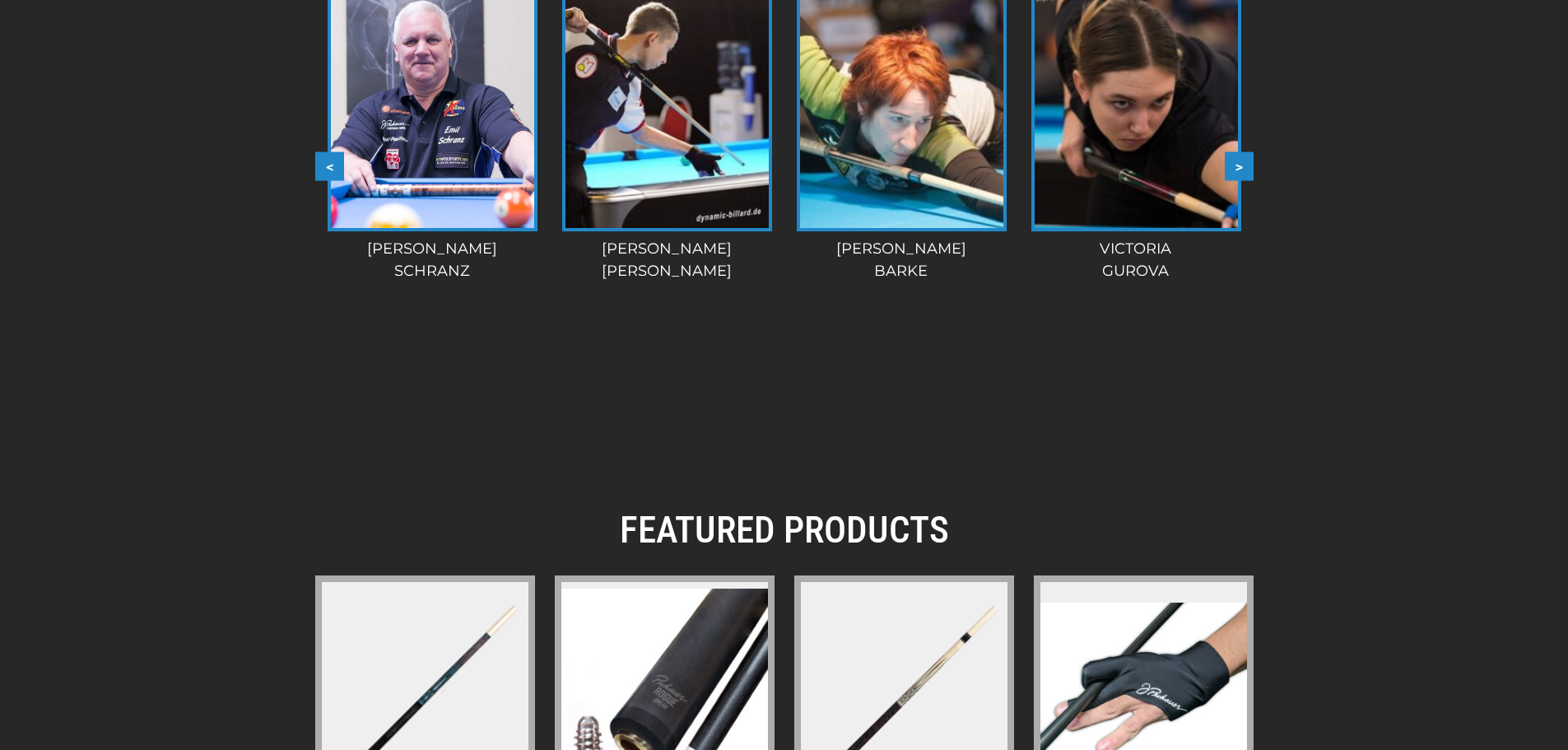
click at [1245, 161] on button ">" at bounding box center [1239, 167] width 29 height 29
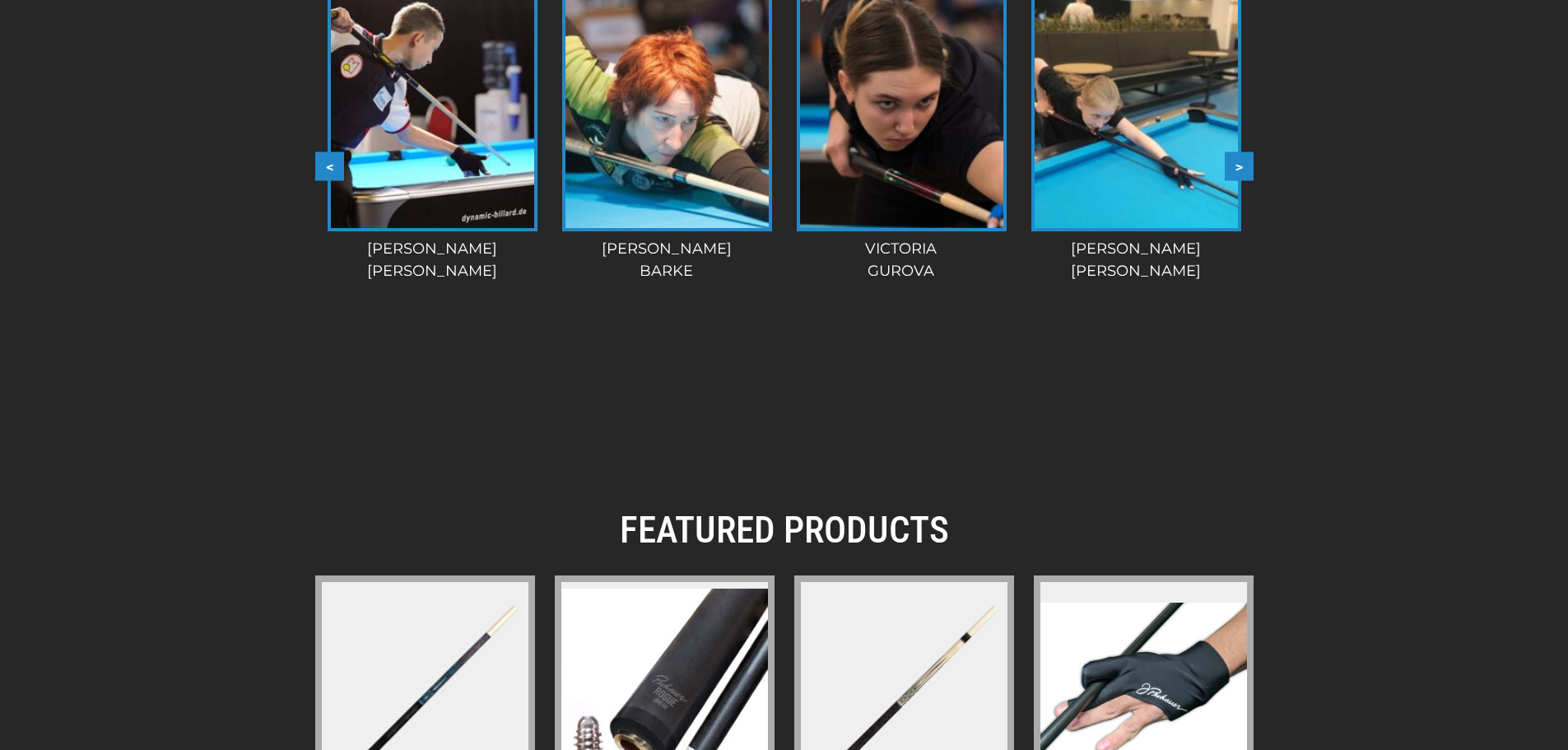
click at [1245, 161] on button ">" at bounding box center [1239, 167] width 29 height 29
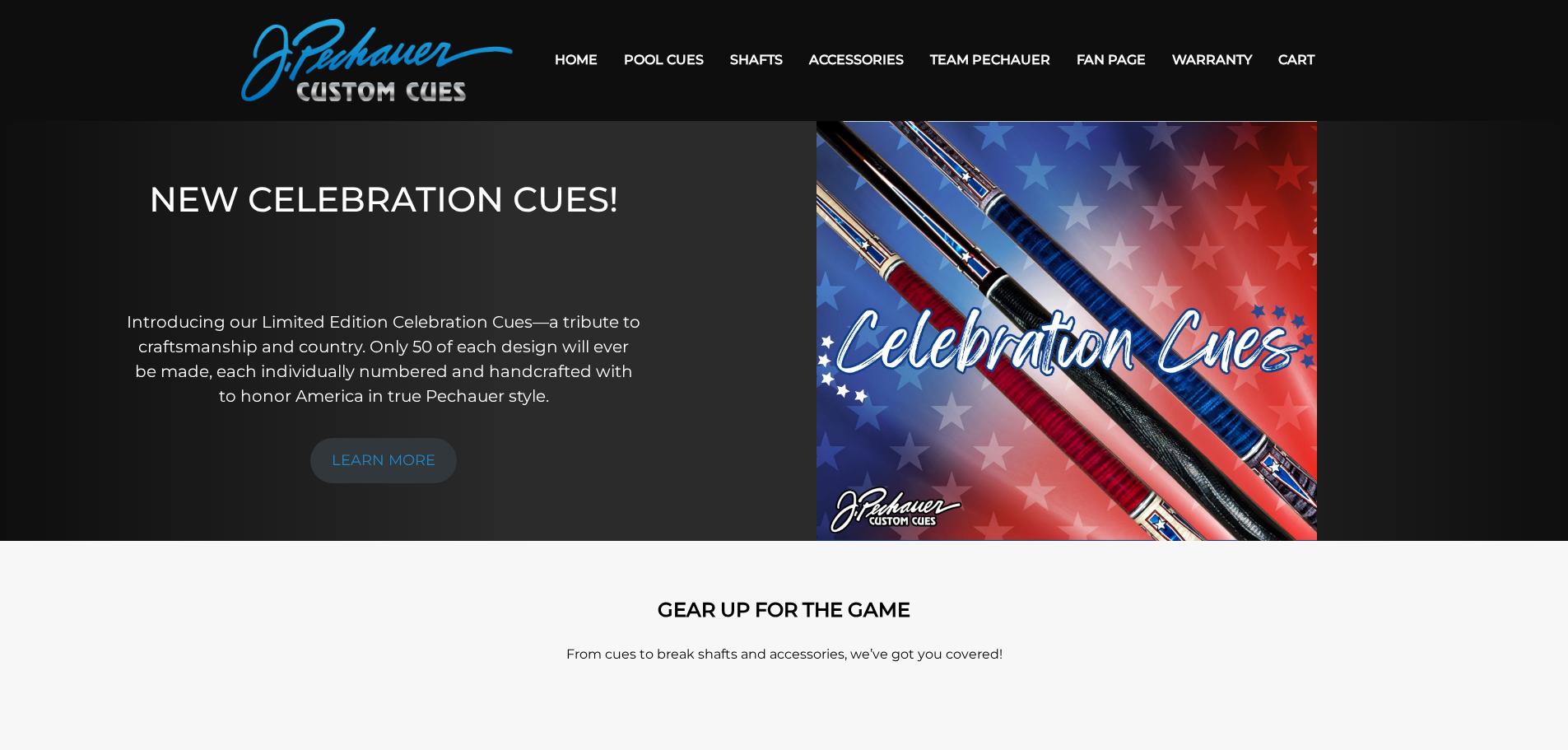
scroll to position [0, 0]
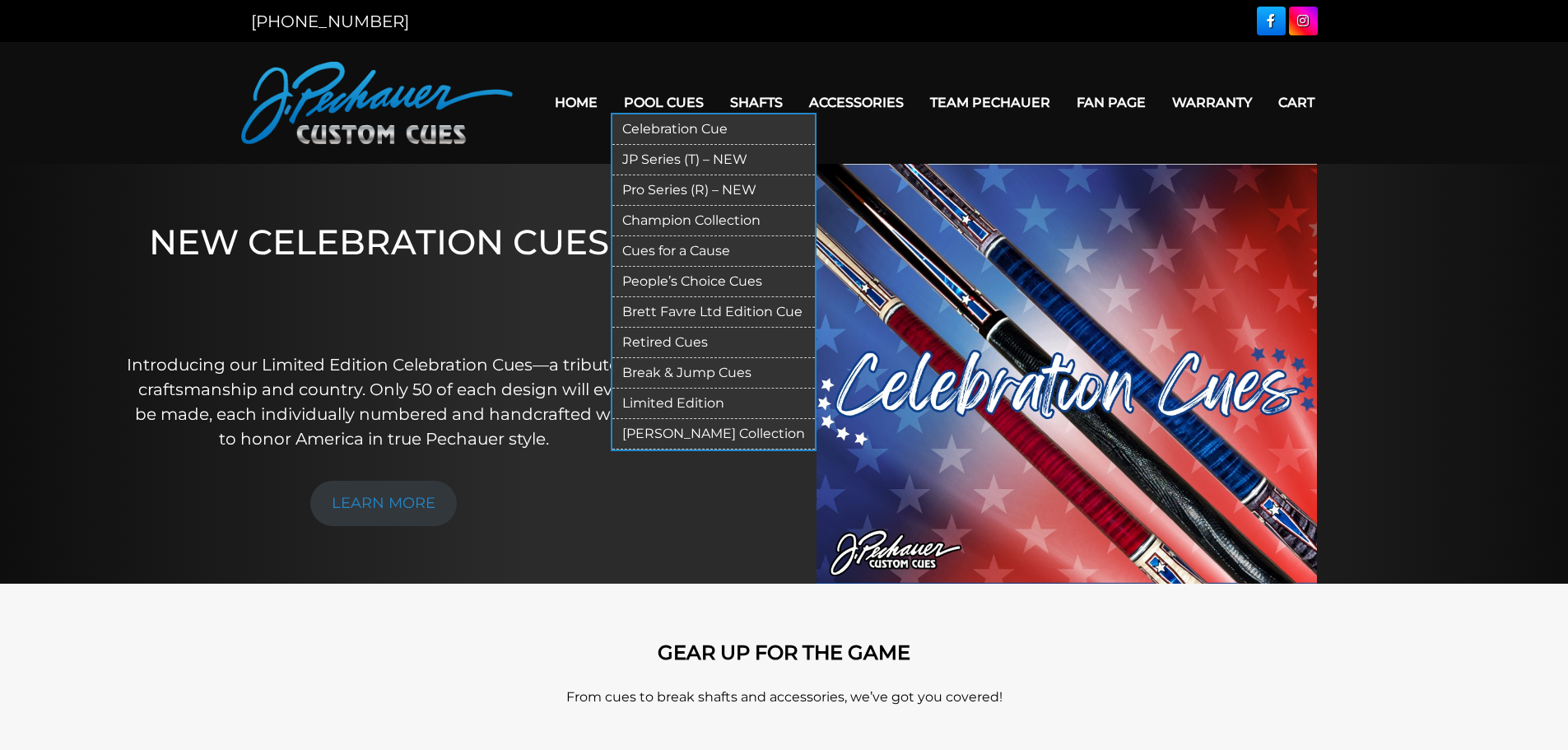
click at [680, 156] on link "JP Series (T) – NEW" at bounding box center [713, 159] width 202 height 30
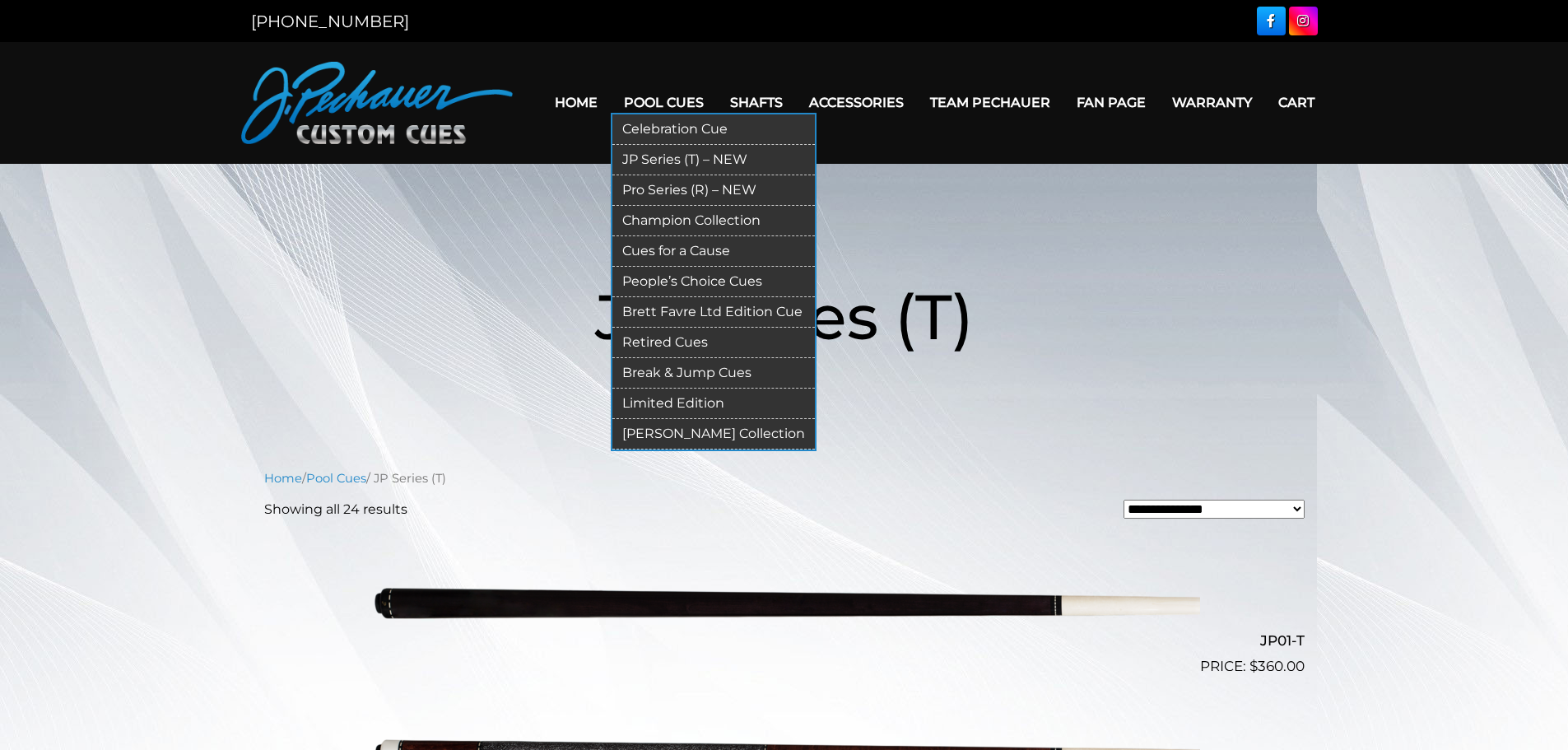
click at [682, 189] on link "Pro Series (R) – NEW" at bounding box center [713, 190] width 202 height 30
